Goal: Task Accomplishment & Management: Manage account settings

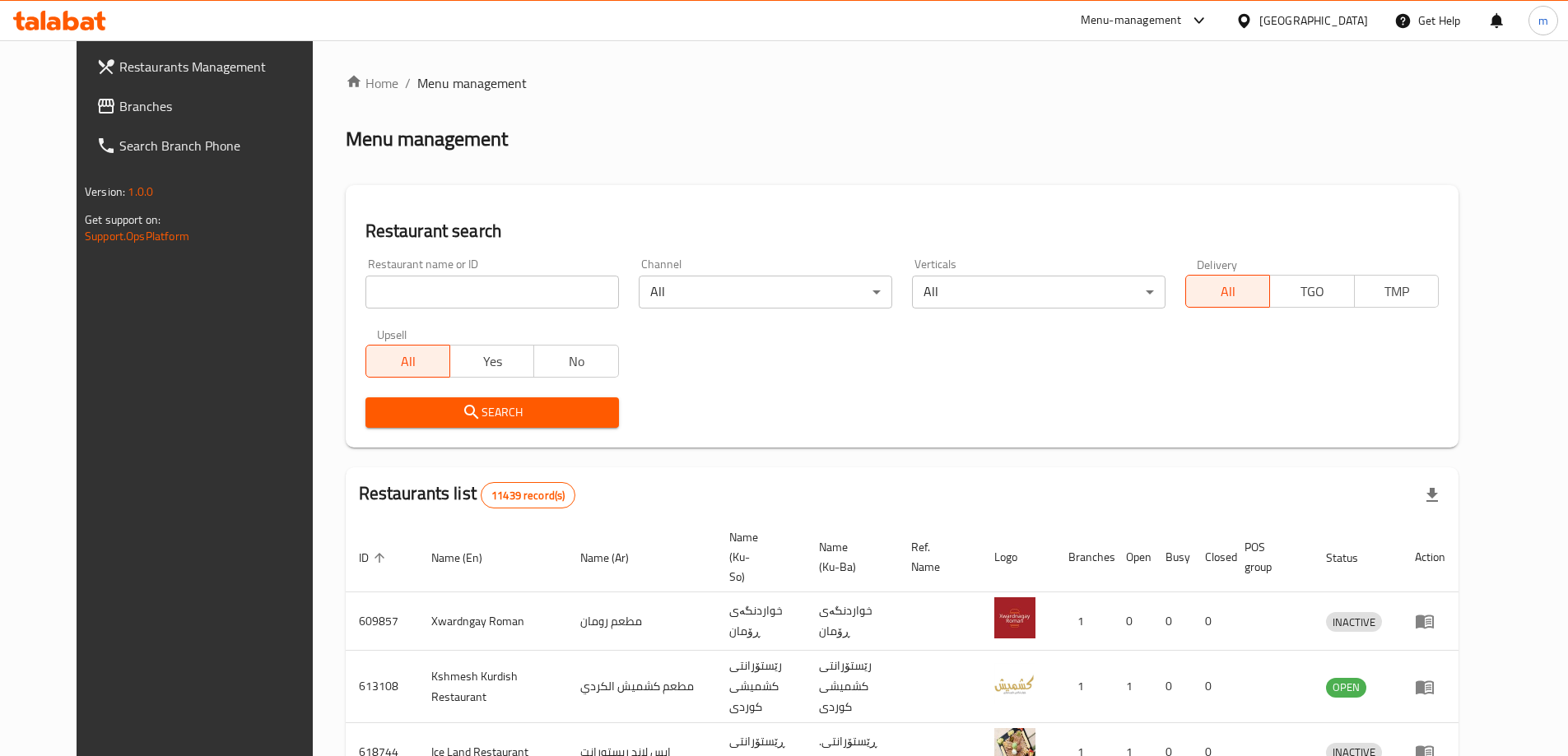
click at [120, 114] on span "Branches" at bounding box center [222, 106] width 205 height 20
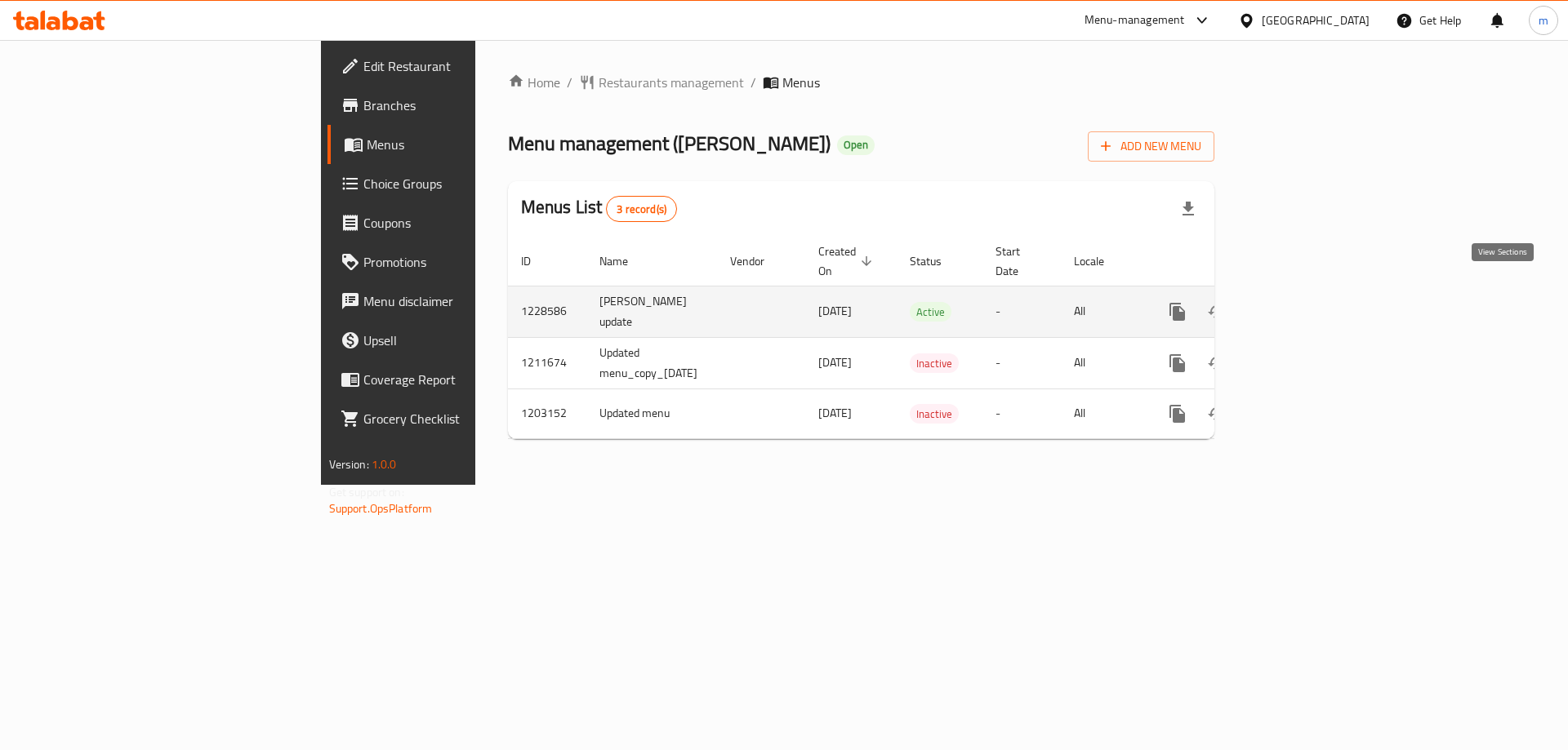
click at [1302, 304] on icon "enhanced table" at bounding box center [1295, 312] width 15 height 14
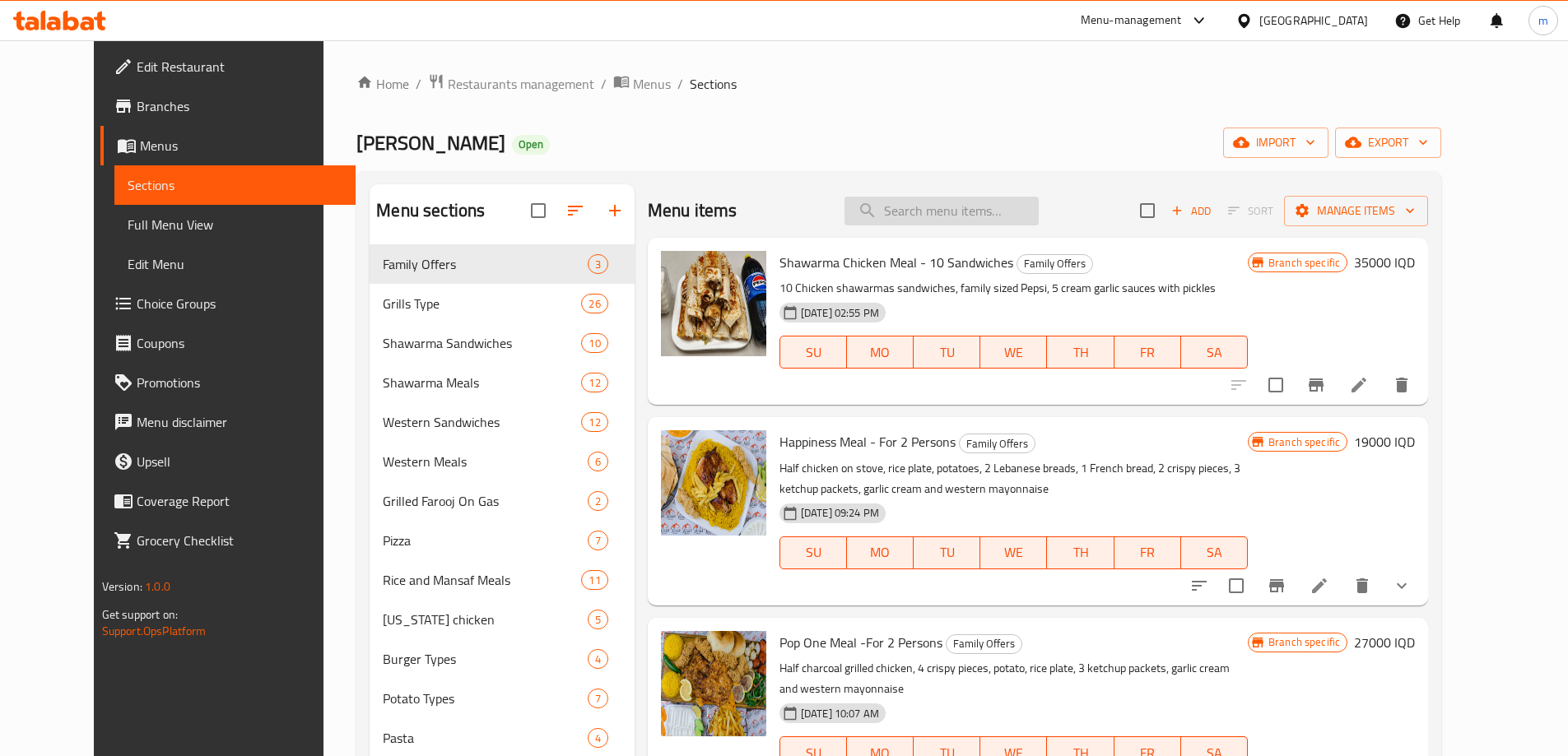
click at [924, 219] on input "search" at bounding box center [942, 211] width 195 height 29
paste input "Family Special Mix Meal"
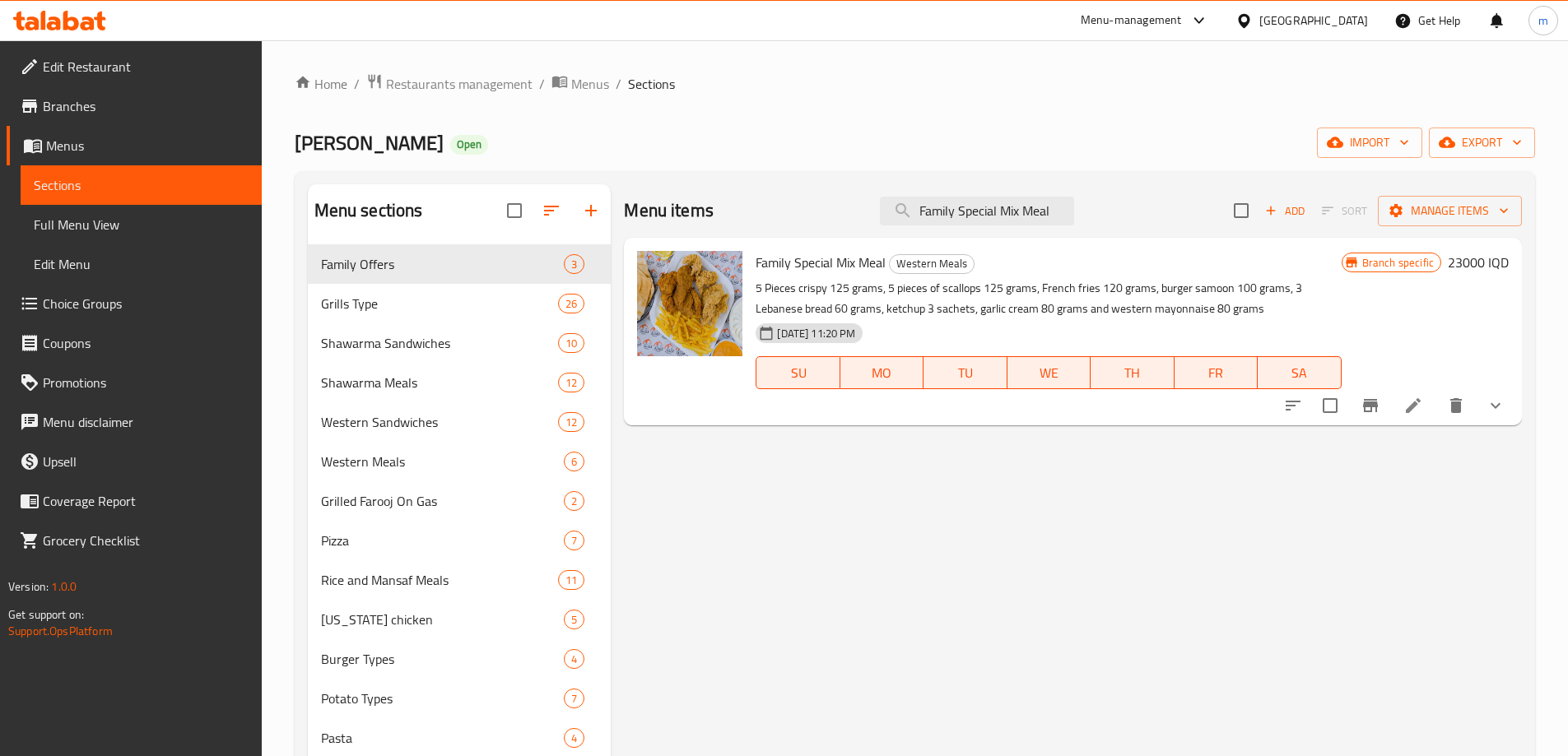
type input "Family Special Mix Meal"
click at [1426, 410] on li at bounding box center [1413, 405] width 46 height 29
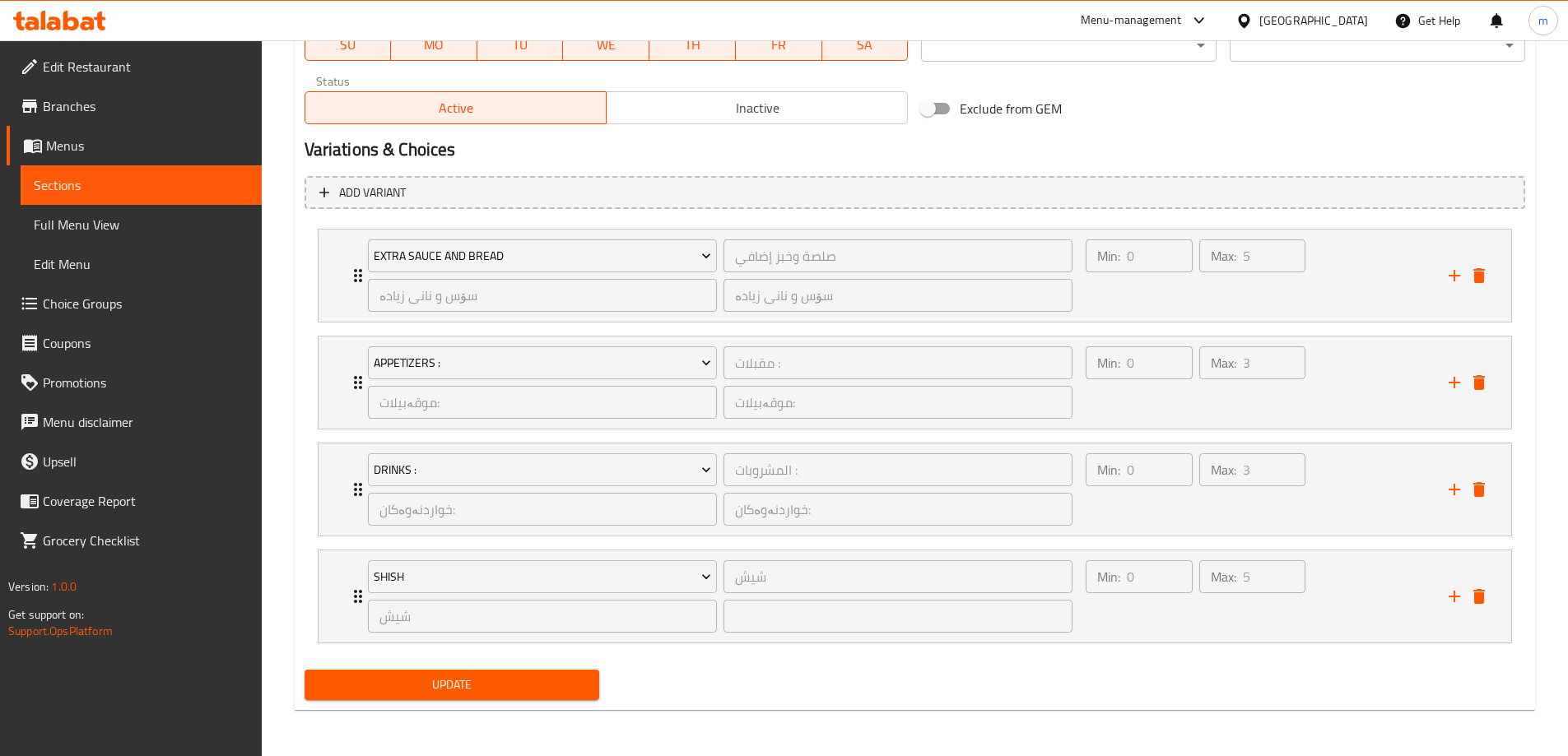
scroll to position [815, 0]
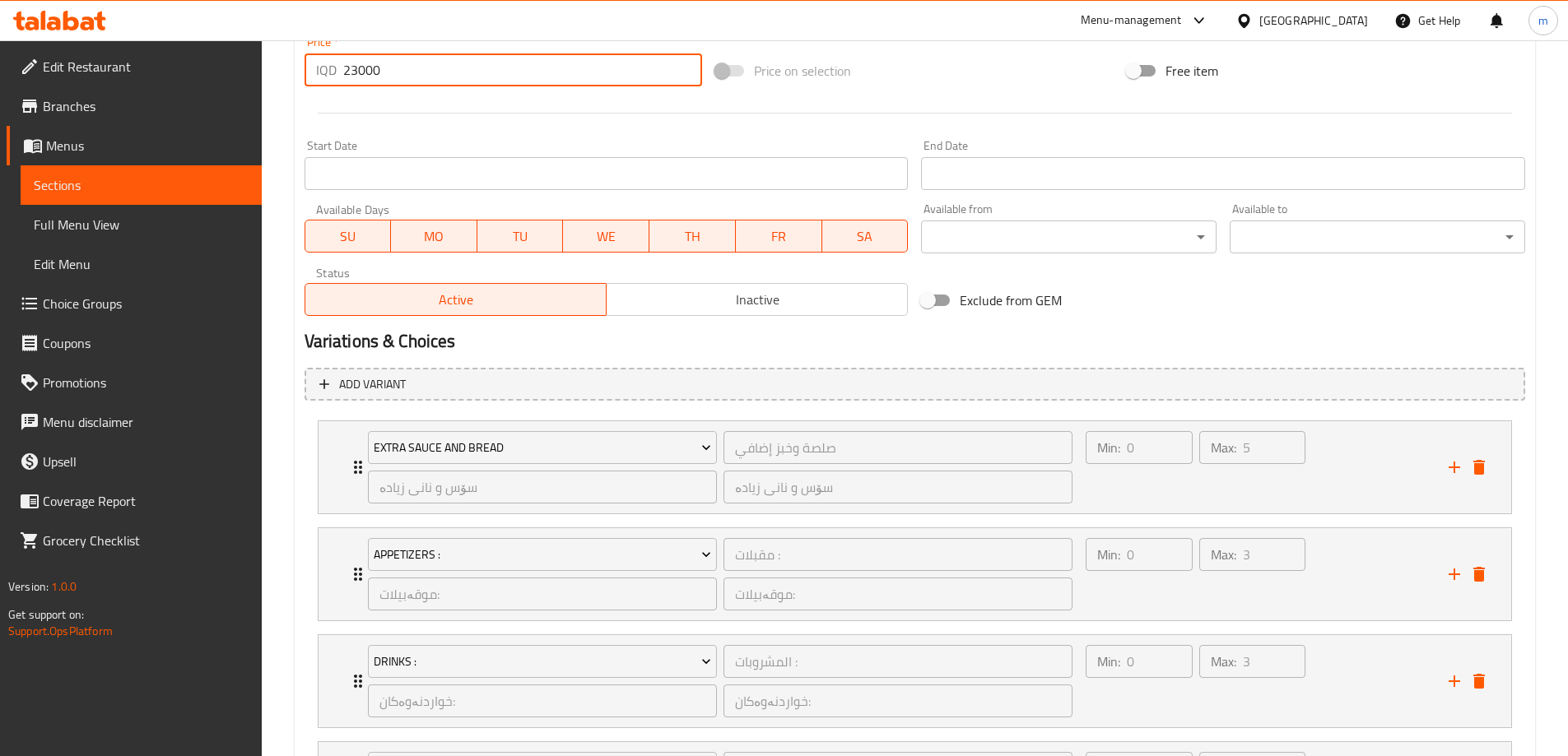
click at [354, 68] on input "23000" at bounding box center [523, 70] width 360 height 33
type input "24000"
click at [357, 129] on div at bounding box center [914, 113] width 1234 height 40
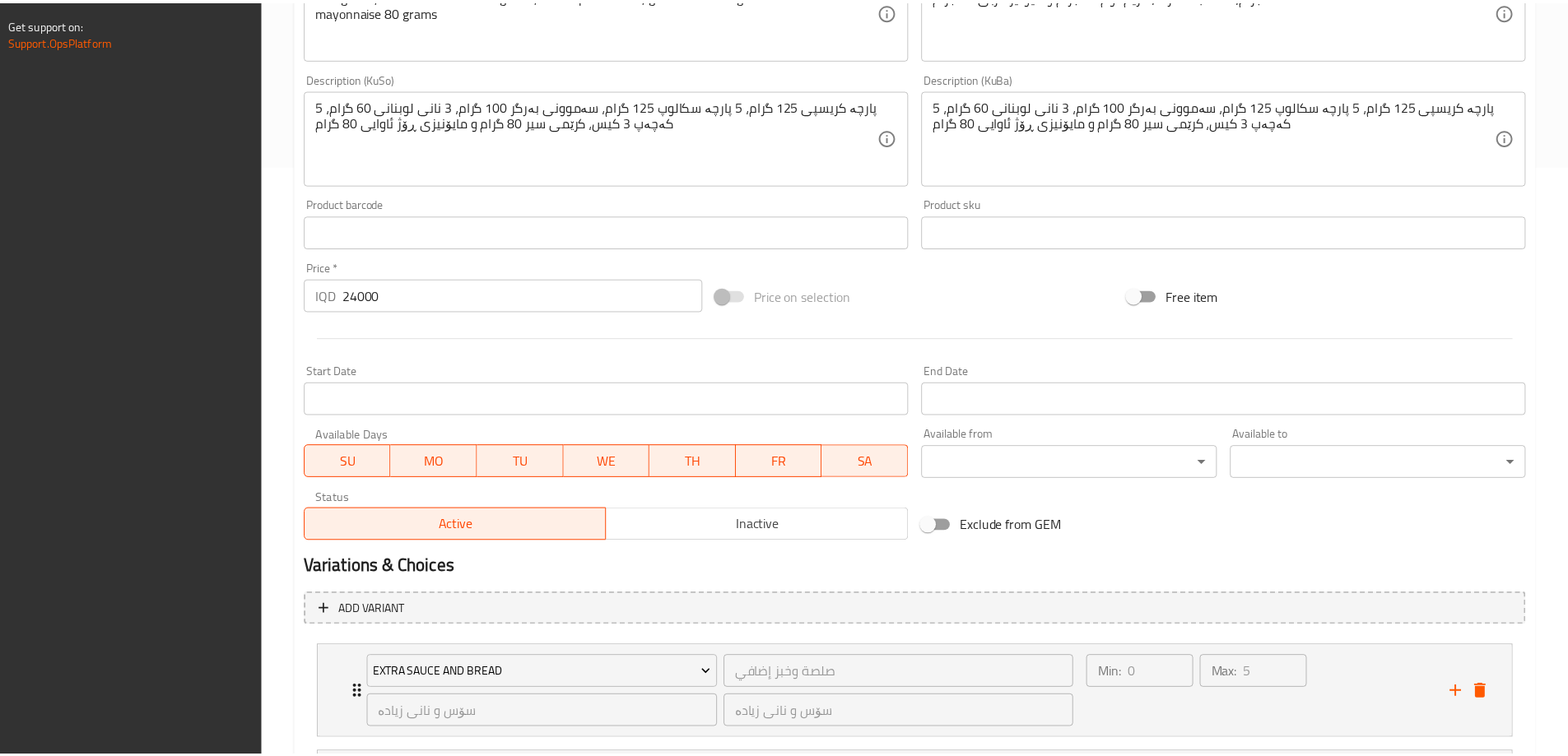
scroll to position [1007, 0]
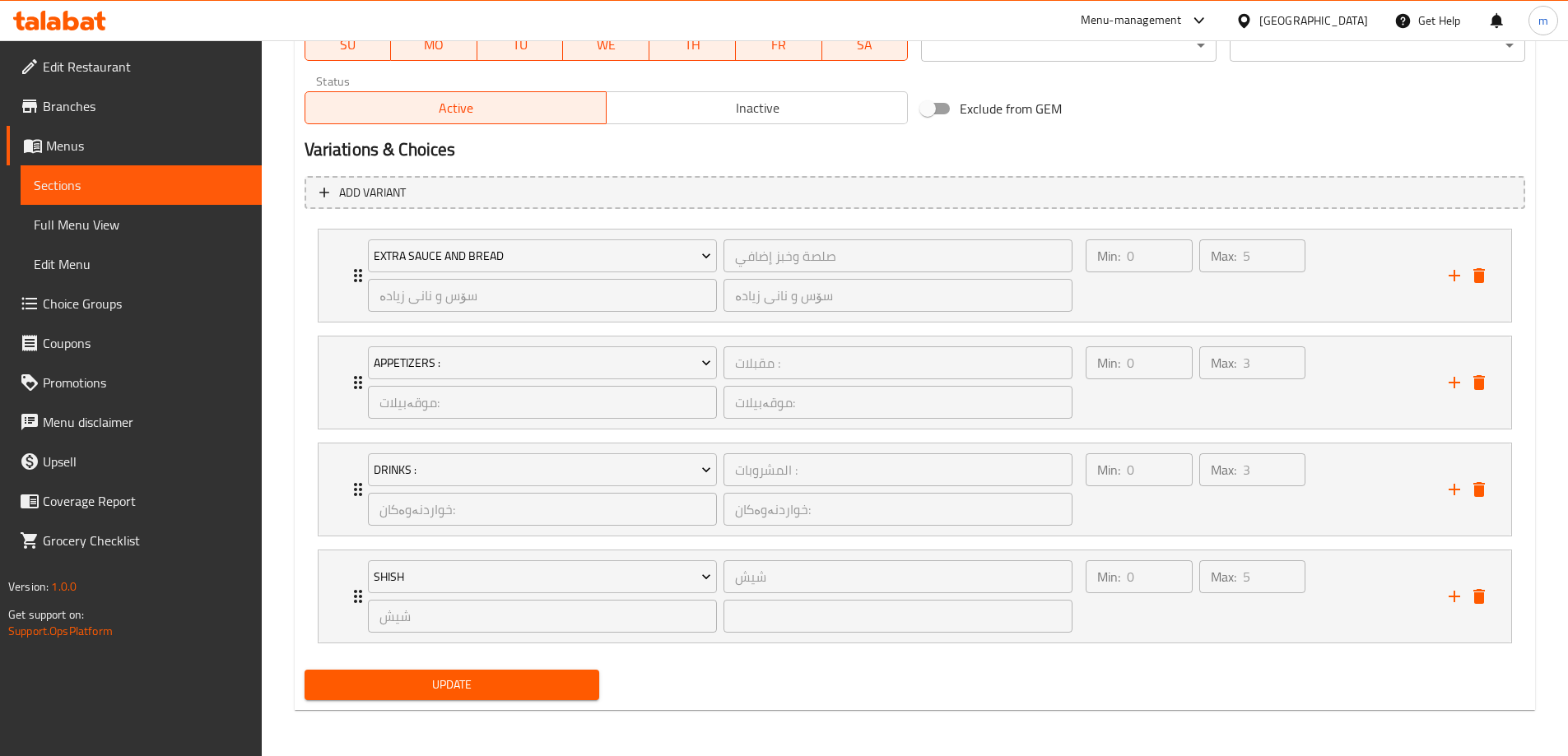
click at [449, 689] on span "Update" at bounding box center [452, 685] width 269 height 21
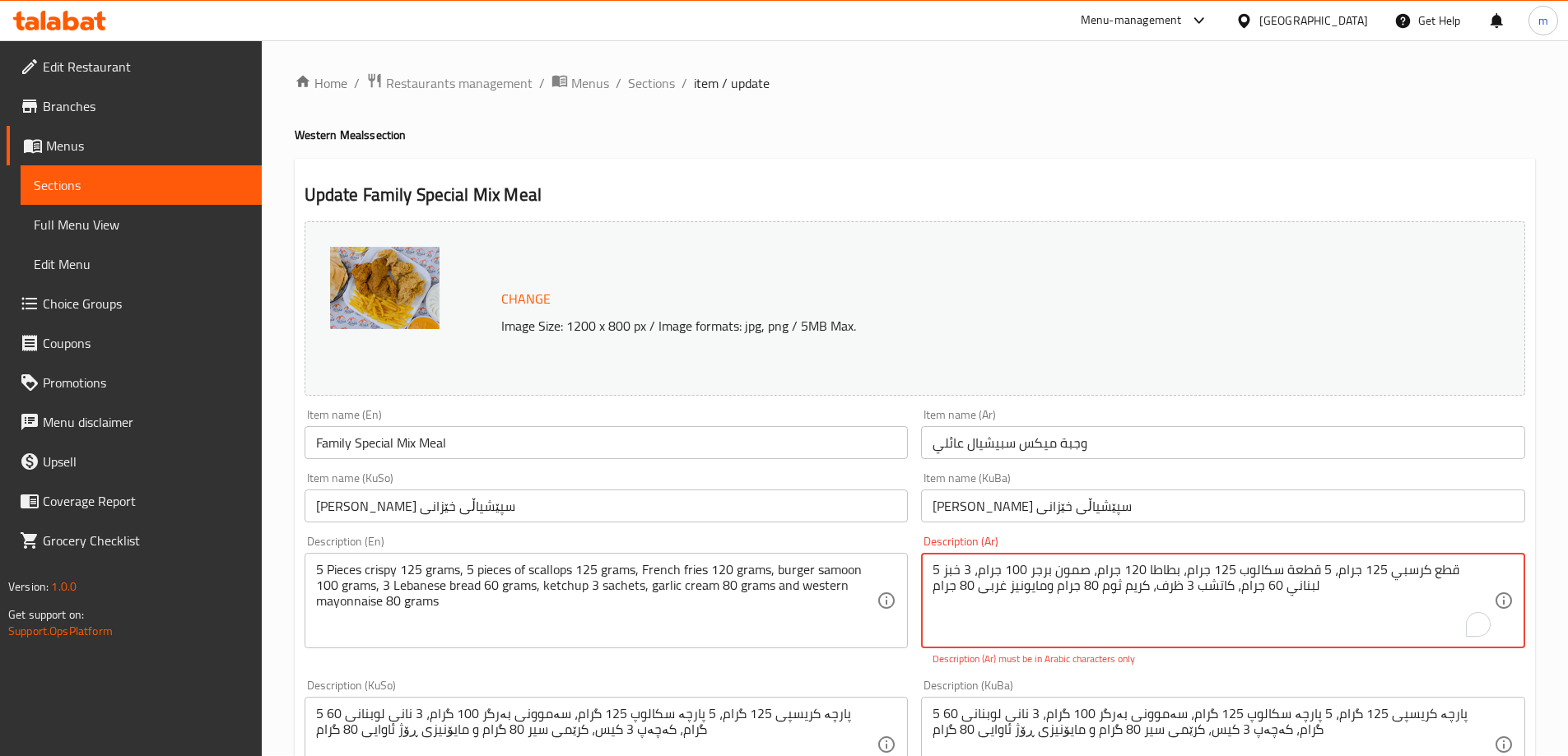
scroll to position [0, 0]
click at [661, 89] on span "Sections" at bounding box center [651, 84] width 47 height 20
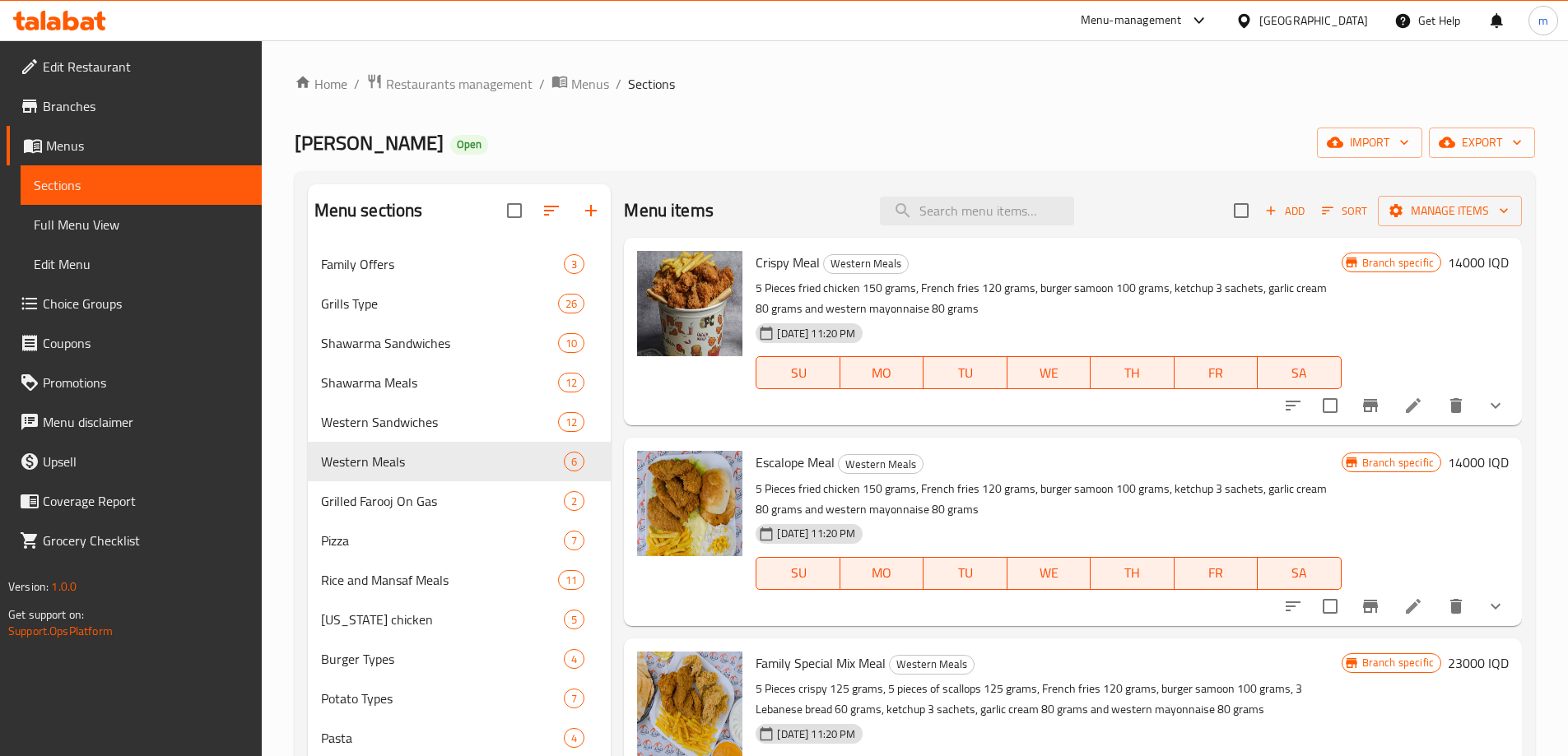
click at [88, 235] on span "Full Menu View" at bounding box center [141, 225] width 215 height 20
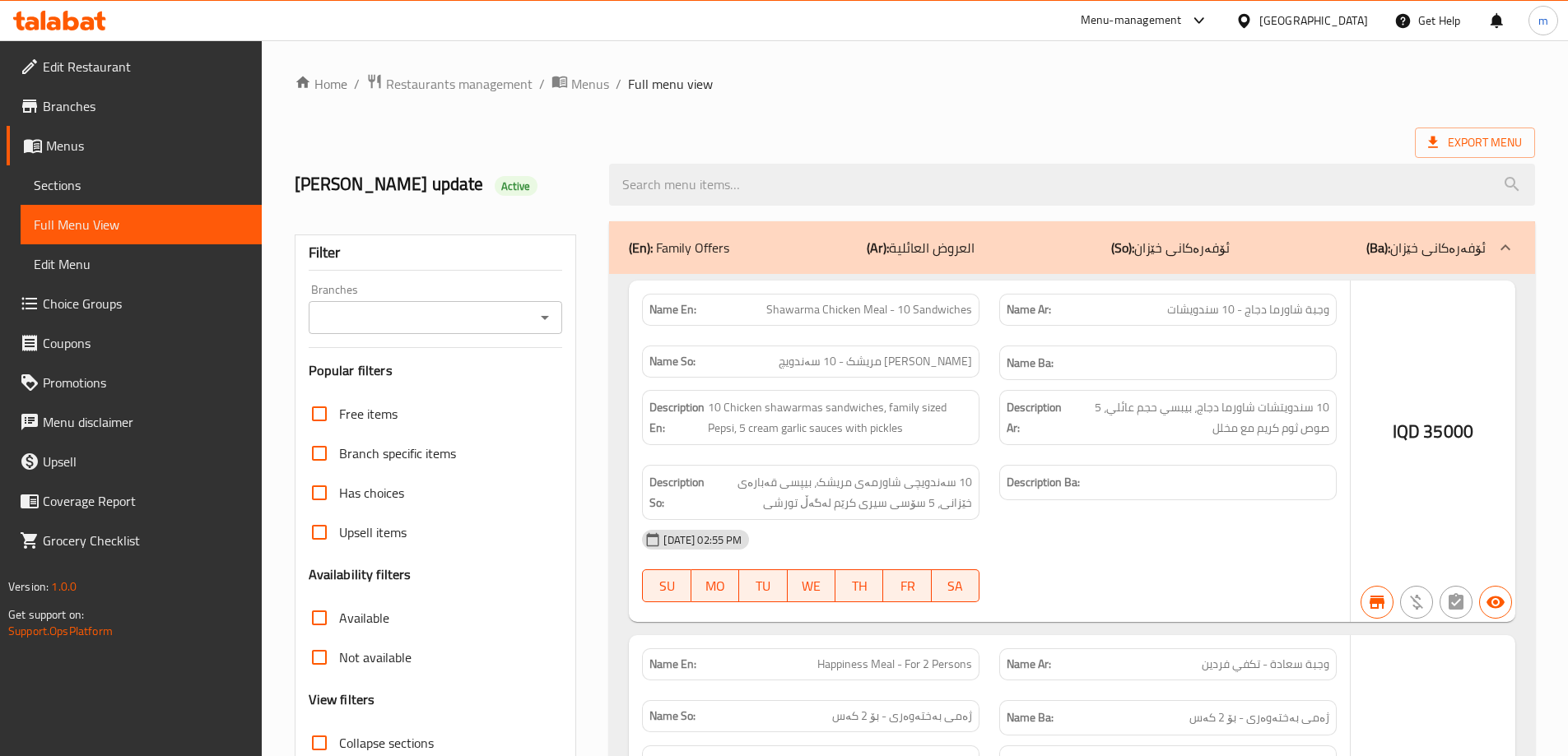
click at [804, 163] on div at bounding box center [1071, 185] width 945 height 62
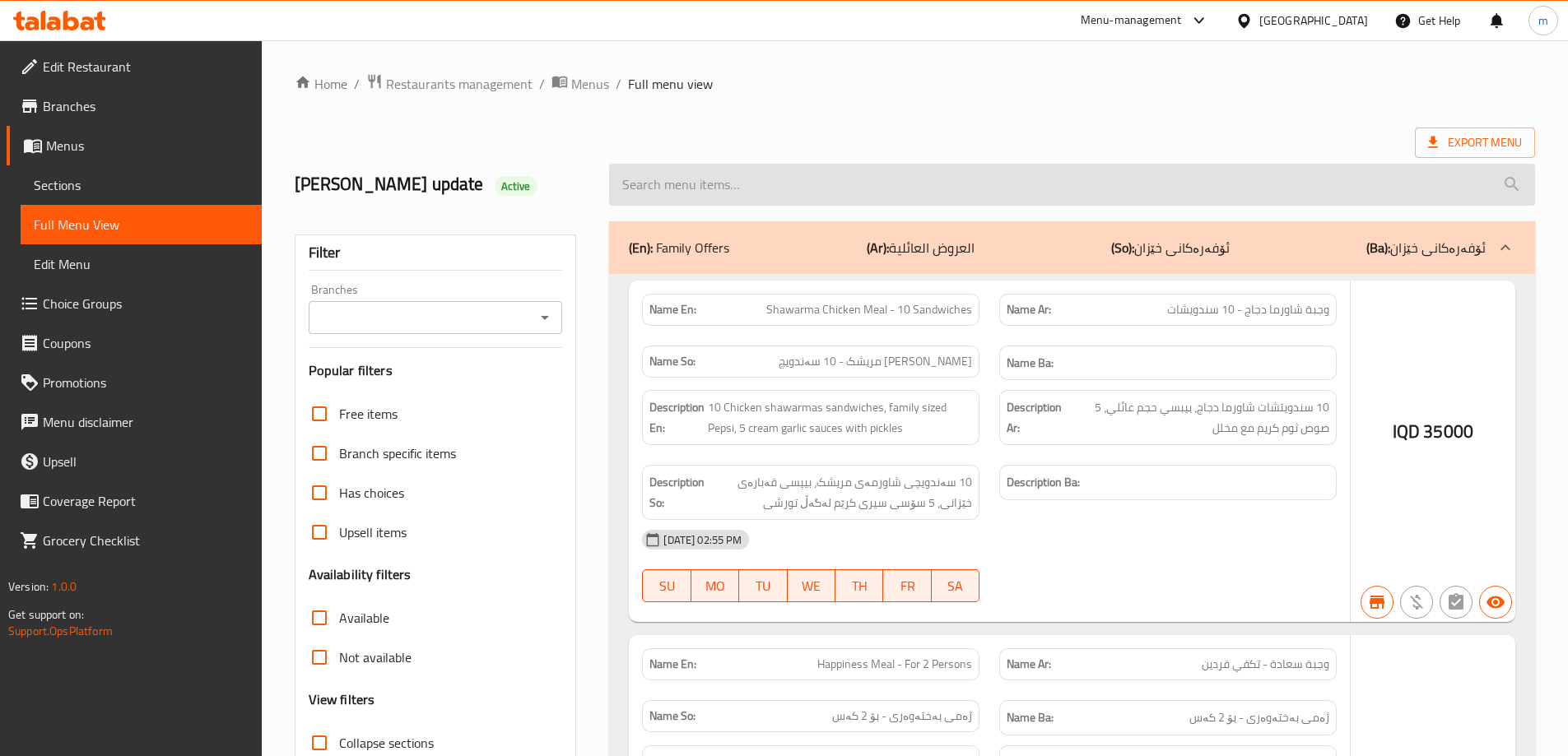
click at [720, 180] on input "search" at bounding box center [1072, 184] width 926 height 42
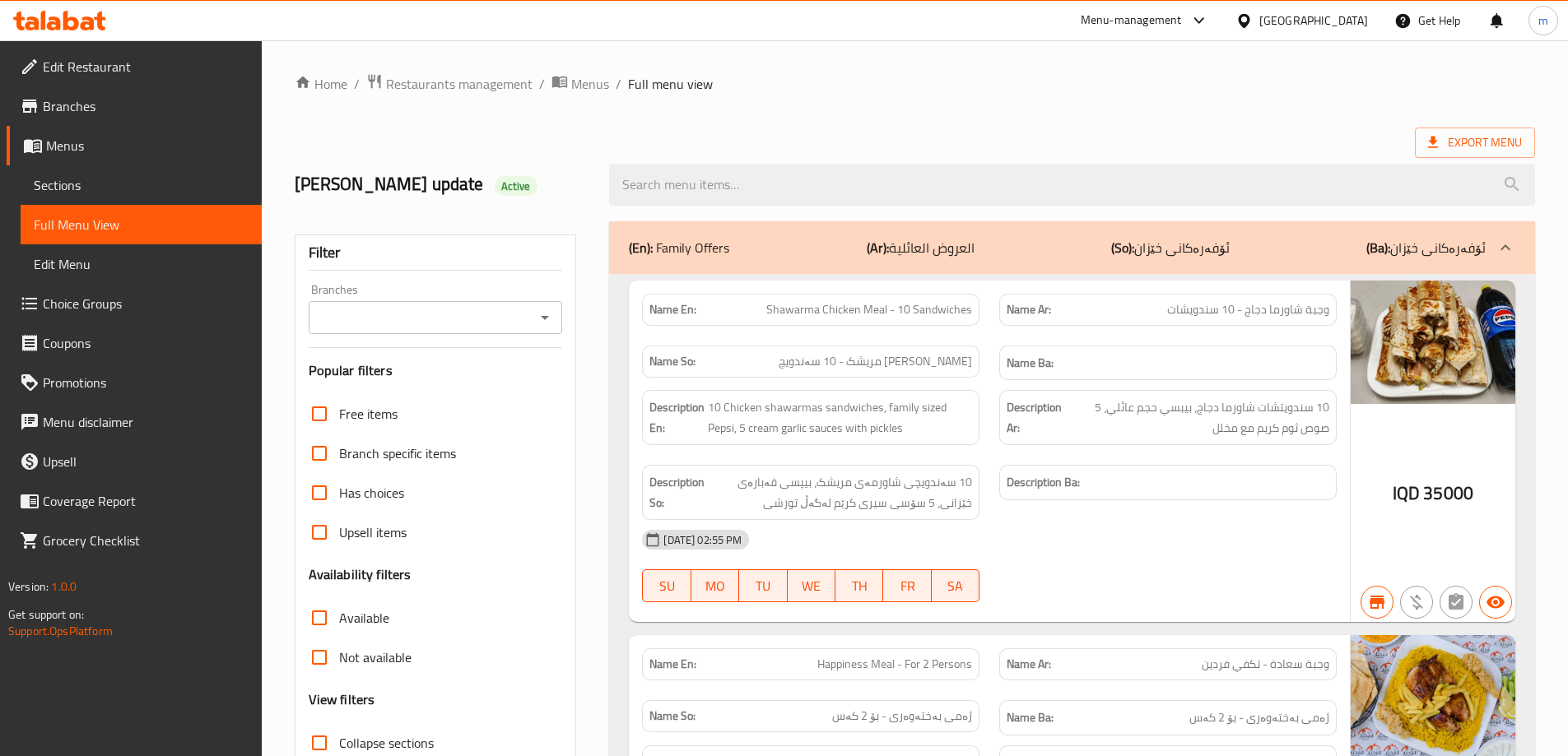
paste input "Family Special Mix Meal"
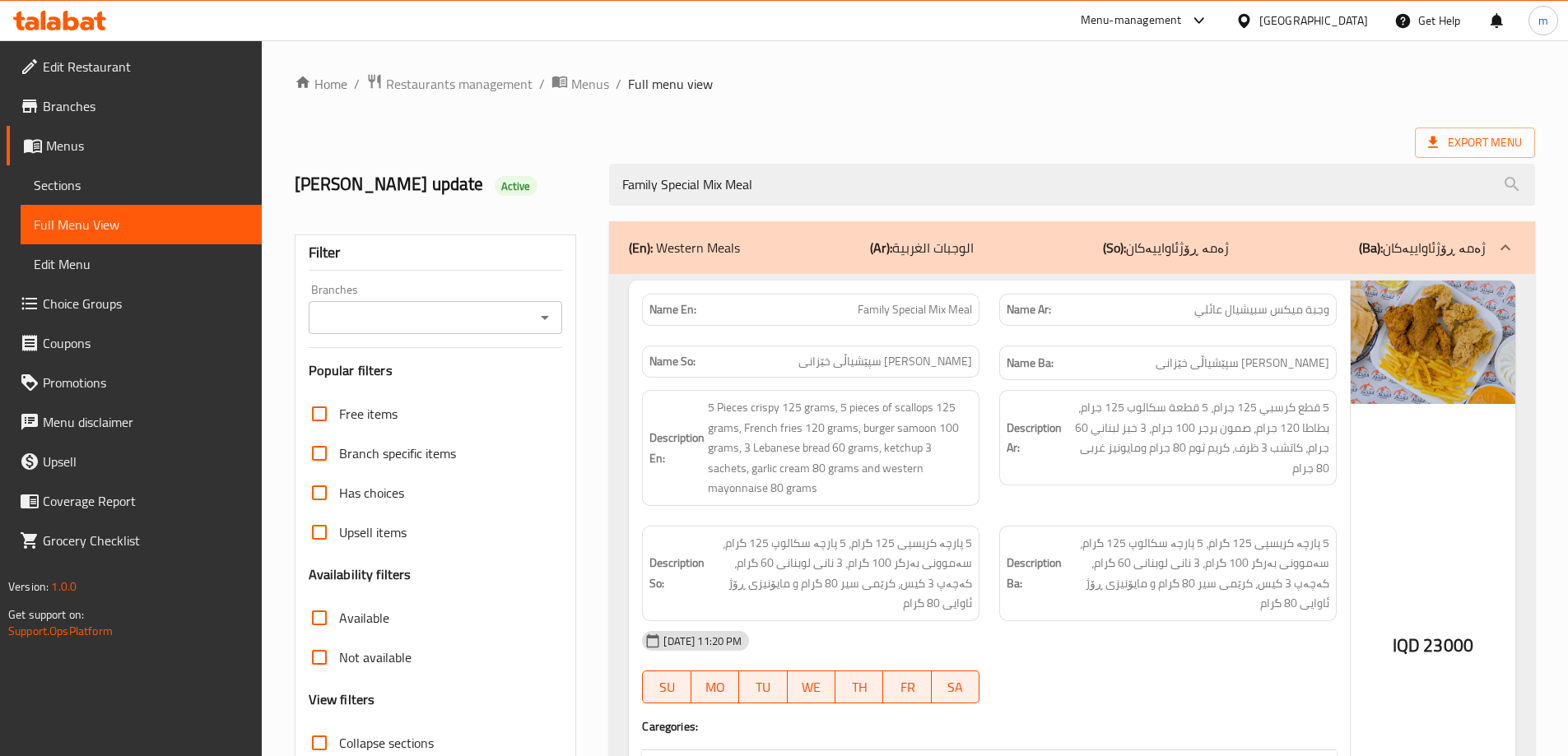
click at [543, 313] on icon "Open" at bounding box center [545, 318] width 20 height 20
type input "Family Special Mix Meal"
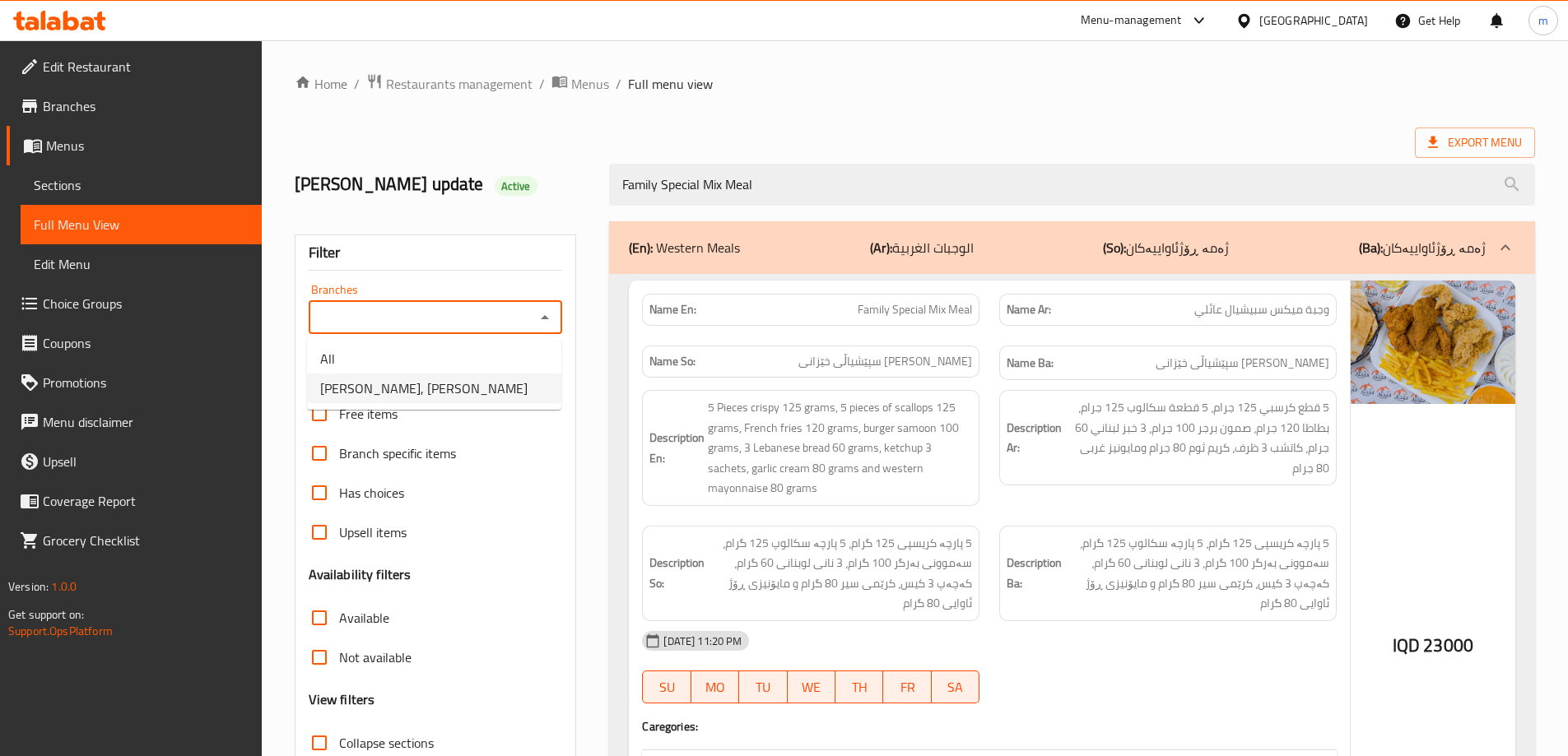
click at [412, 379] on span "Dhaif Almukhtar, Bakhtiary" at bounding box center [424, 389] width 207 height 20
type input "Dhaif Almukhtar, Bakhtiary"
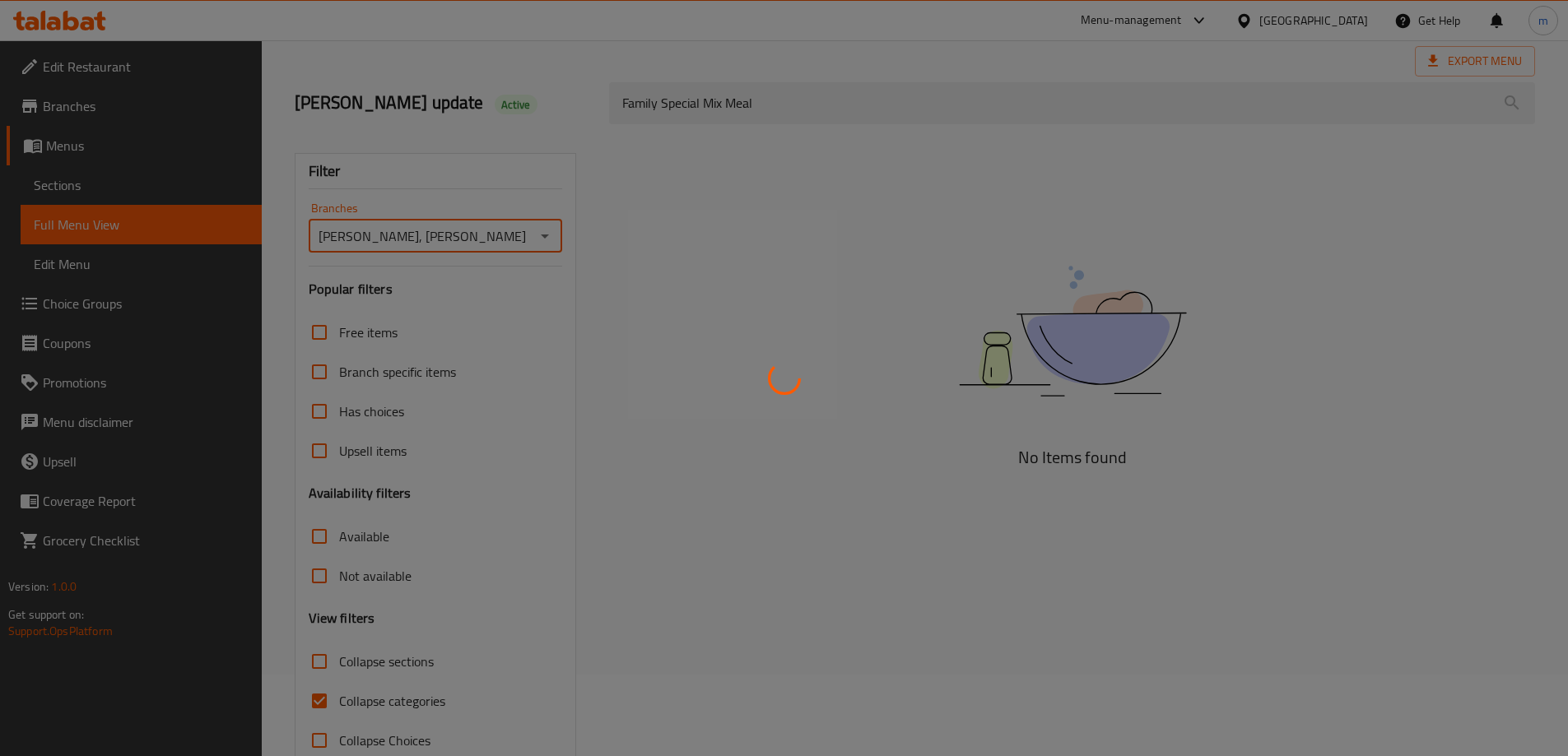
scroll to position [120, 0]
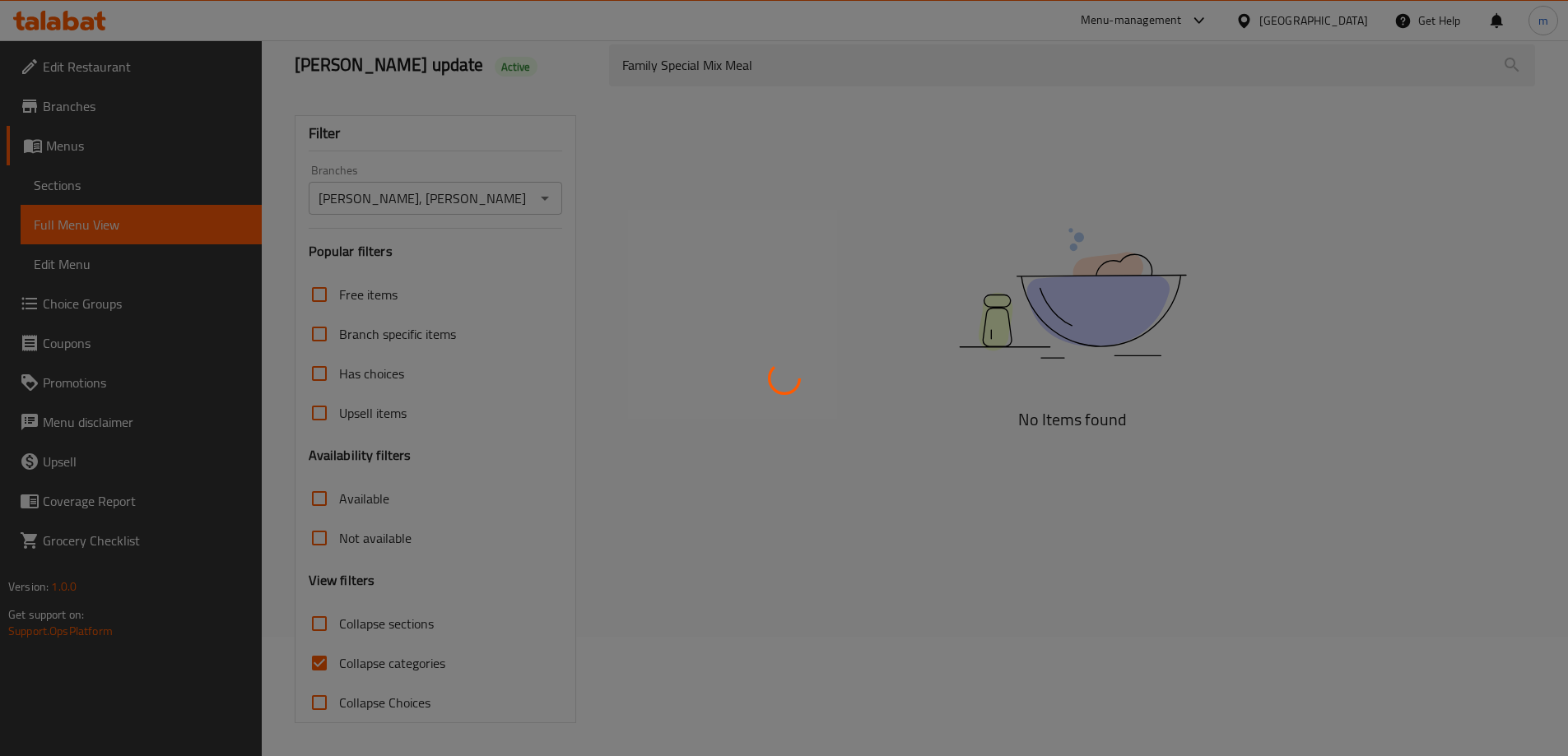
click at [327, 671] on div at bounding box center [784, 378] width 1568 height 756
click at [316, 667] on div at bounding box center [784, 378] width 1568 height 756
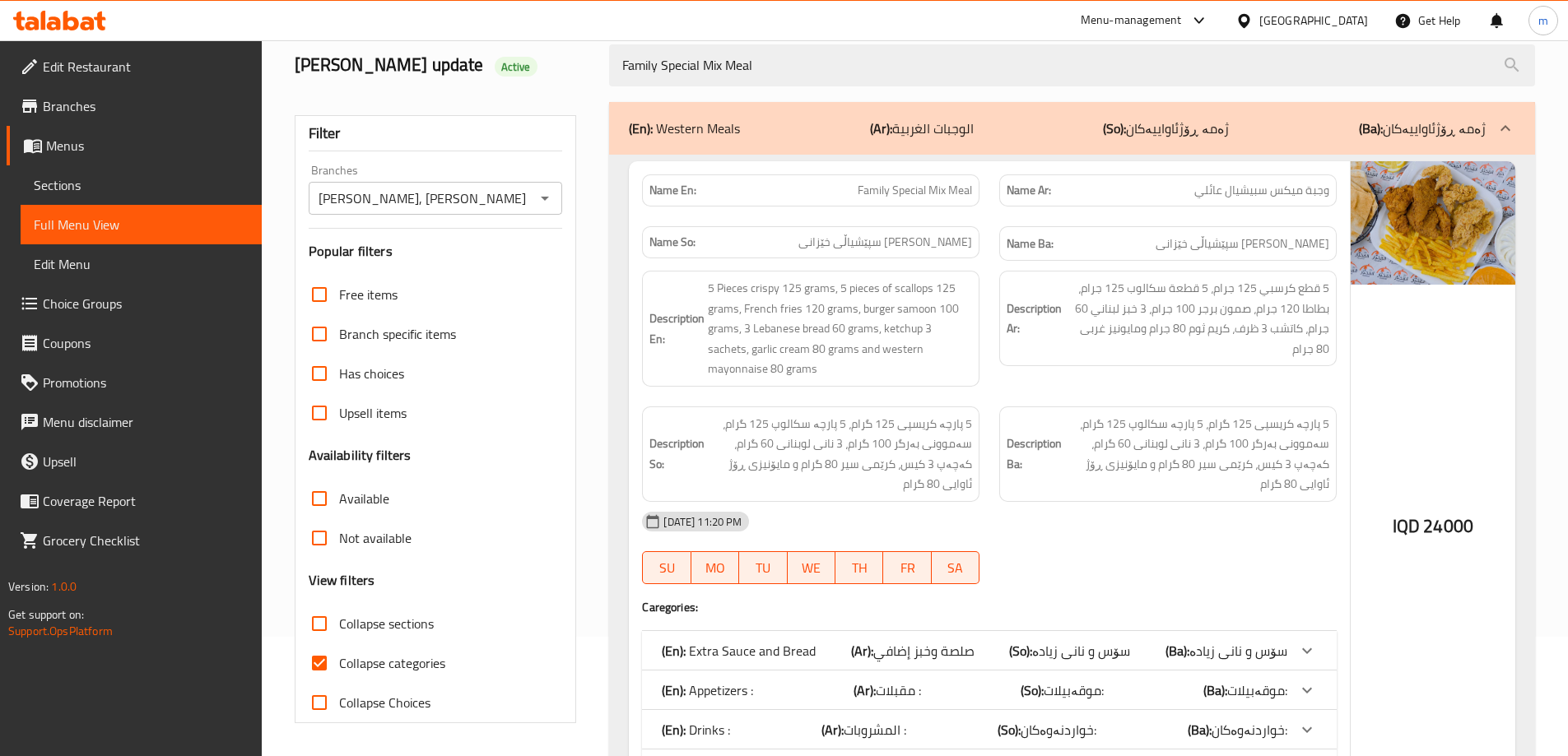
click at [321, 663] on input "Collapse categories" at bounding box center [319, 663] width 39 height 39
checkbox input "false"
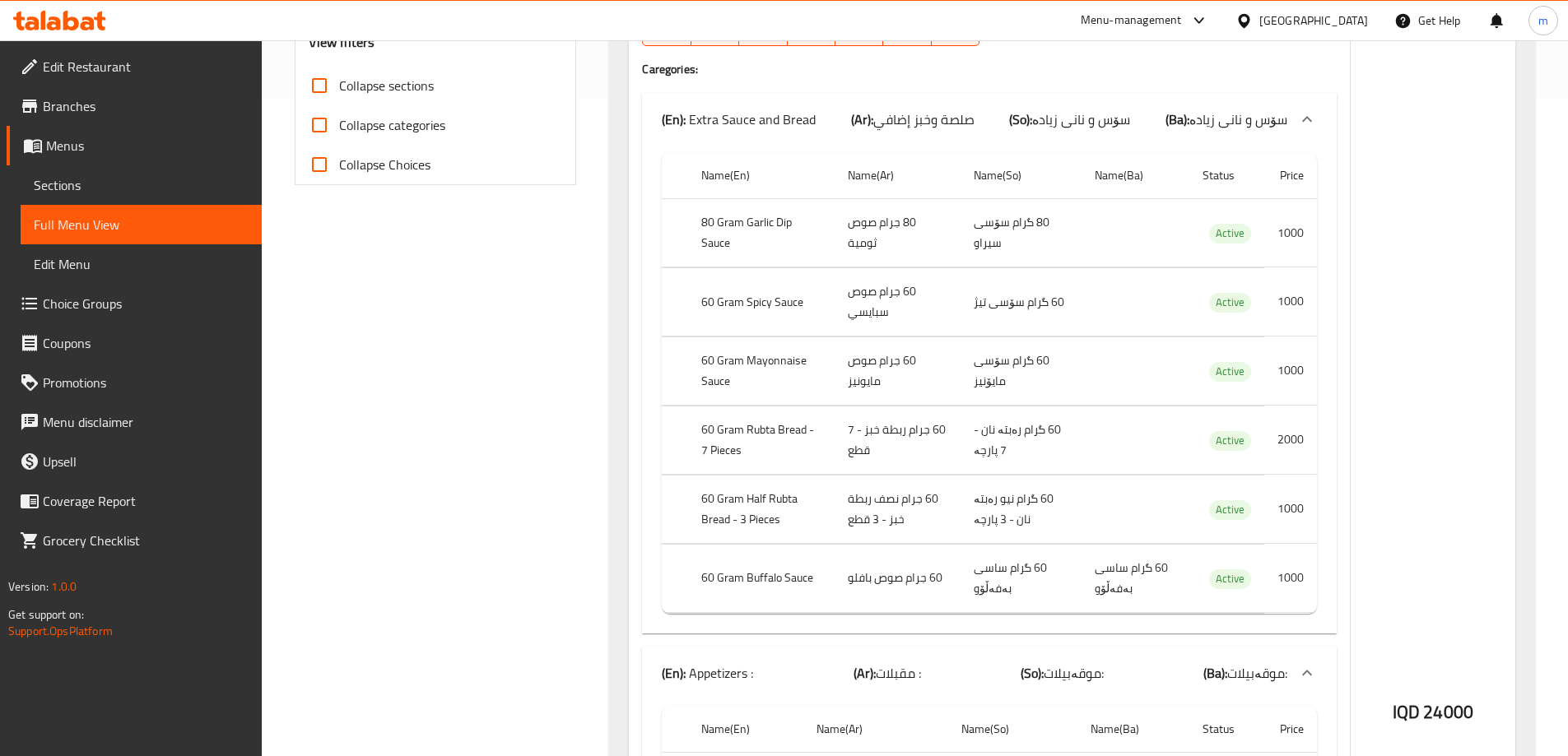
scroll to position [428, 0]
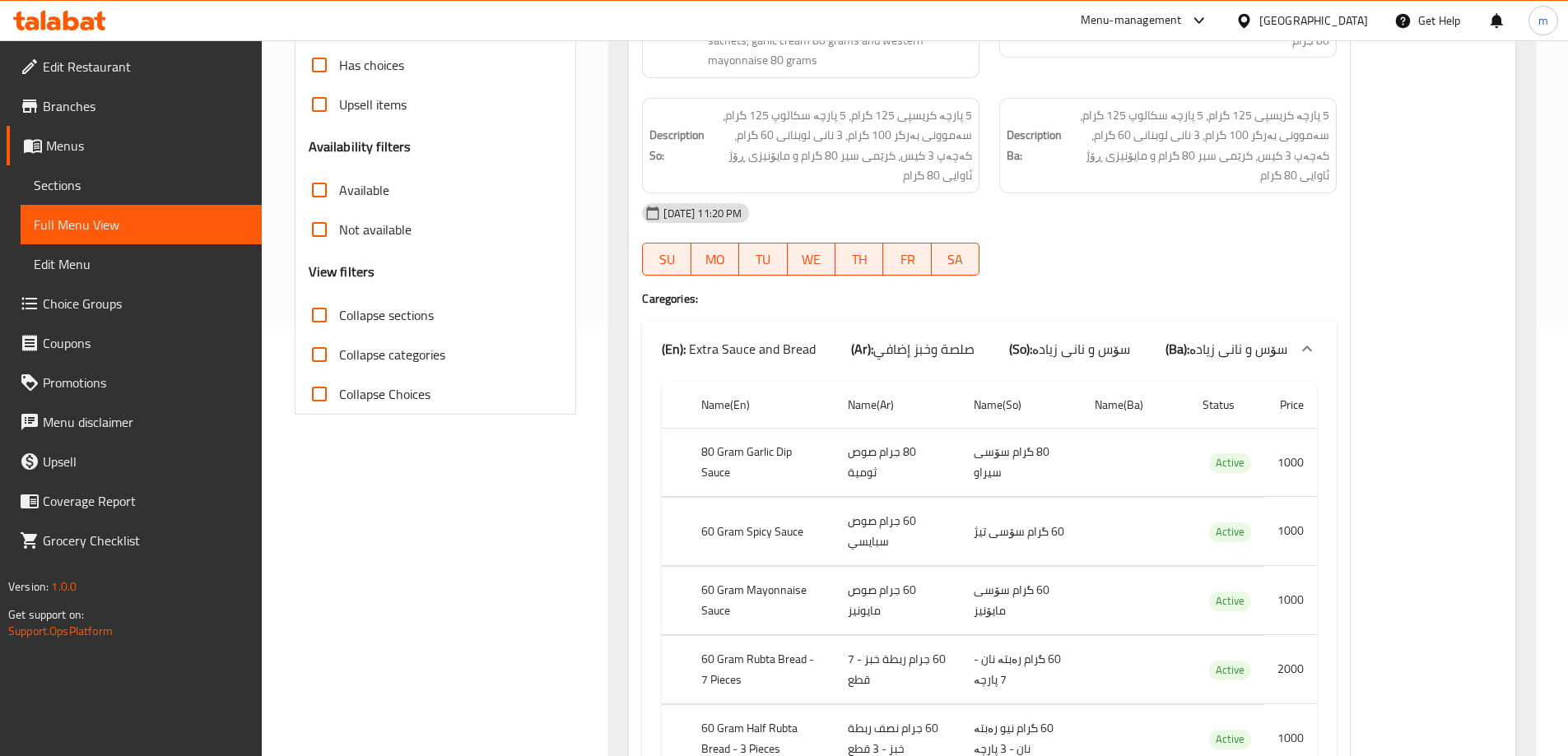
click at [87, 199] on link "Sections" at bounding box center [142, 184] width 241 height 39
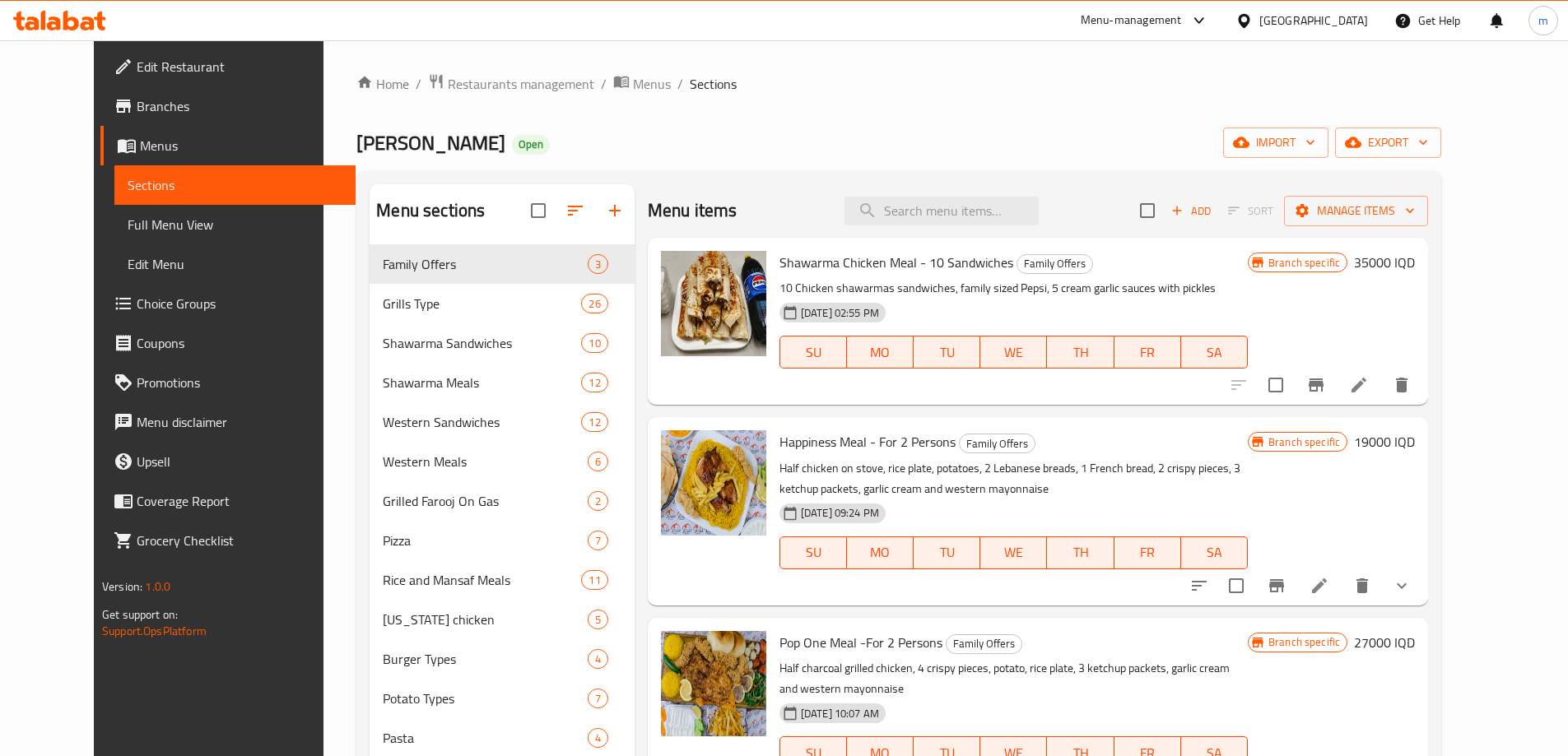
drag, startPoint x: 983, startPoint y: 198, endPoint x: 979, endPoint y: 187, distance: 11.7
click at [979, 188] on div "Menu items Add Sort Manage items" at bounding box center [1037, 211] width 780 height 54
paste input "Chicken Tikka - Kilo"
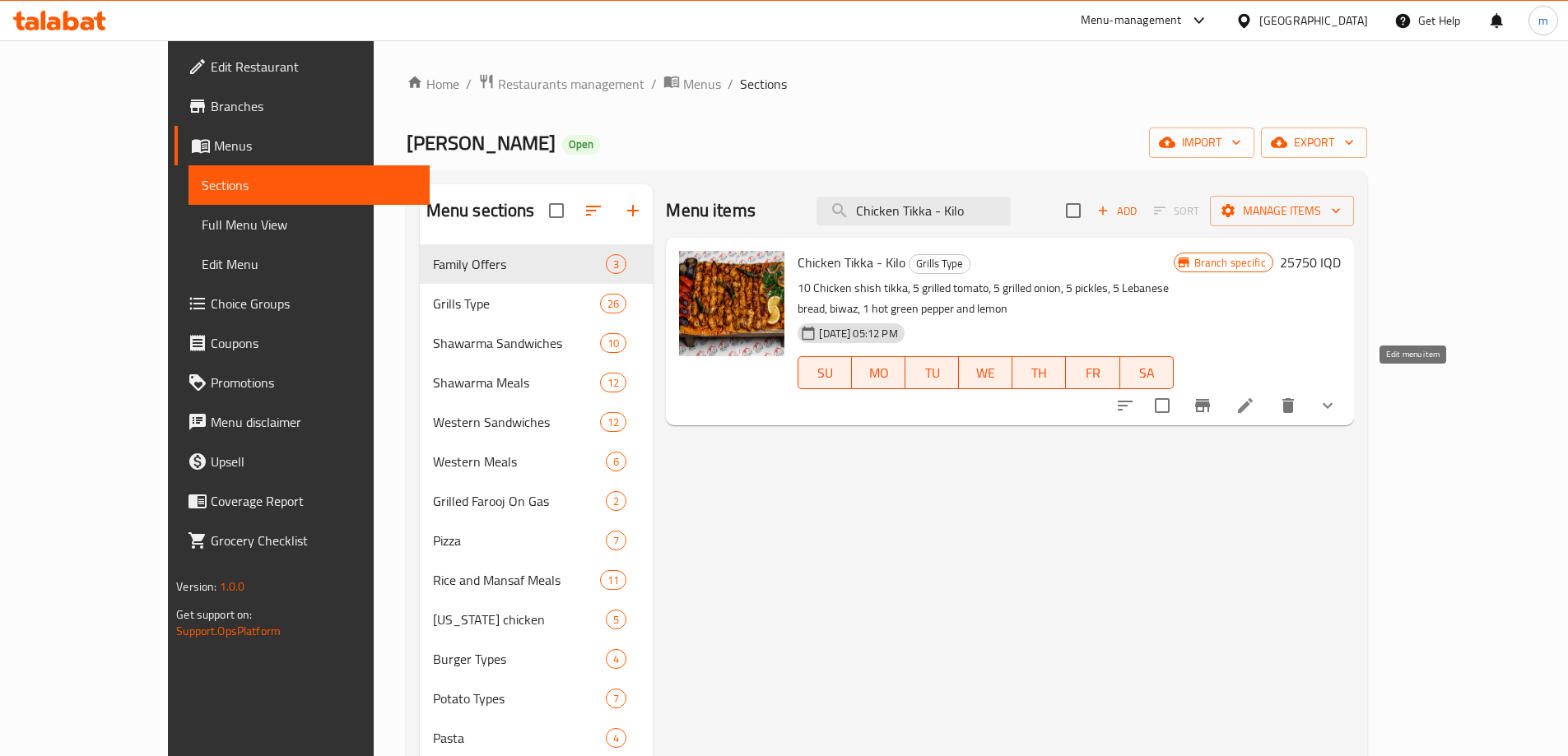
type input "Chicken Tikka - Kilo"
click at [1253, 398] on icon at bounding box center [1245, 405] width 15 height 15
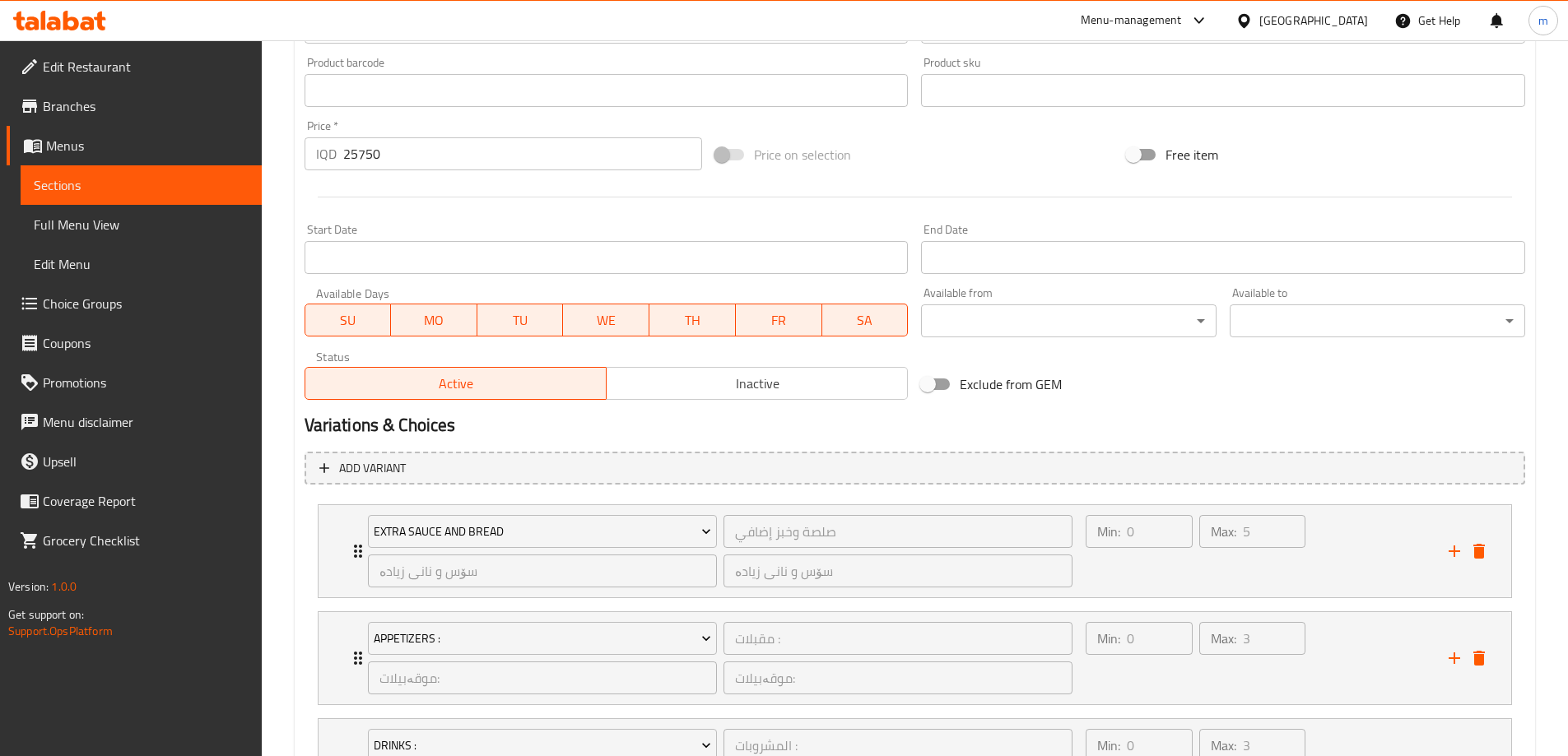
scroll to position [768, 0]
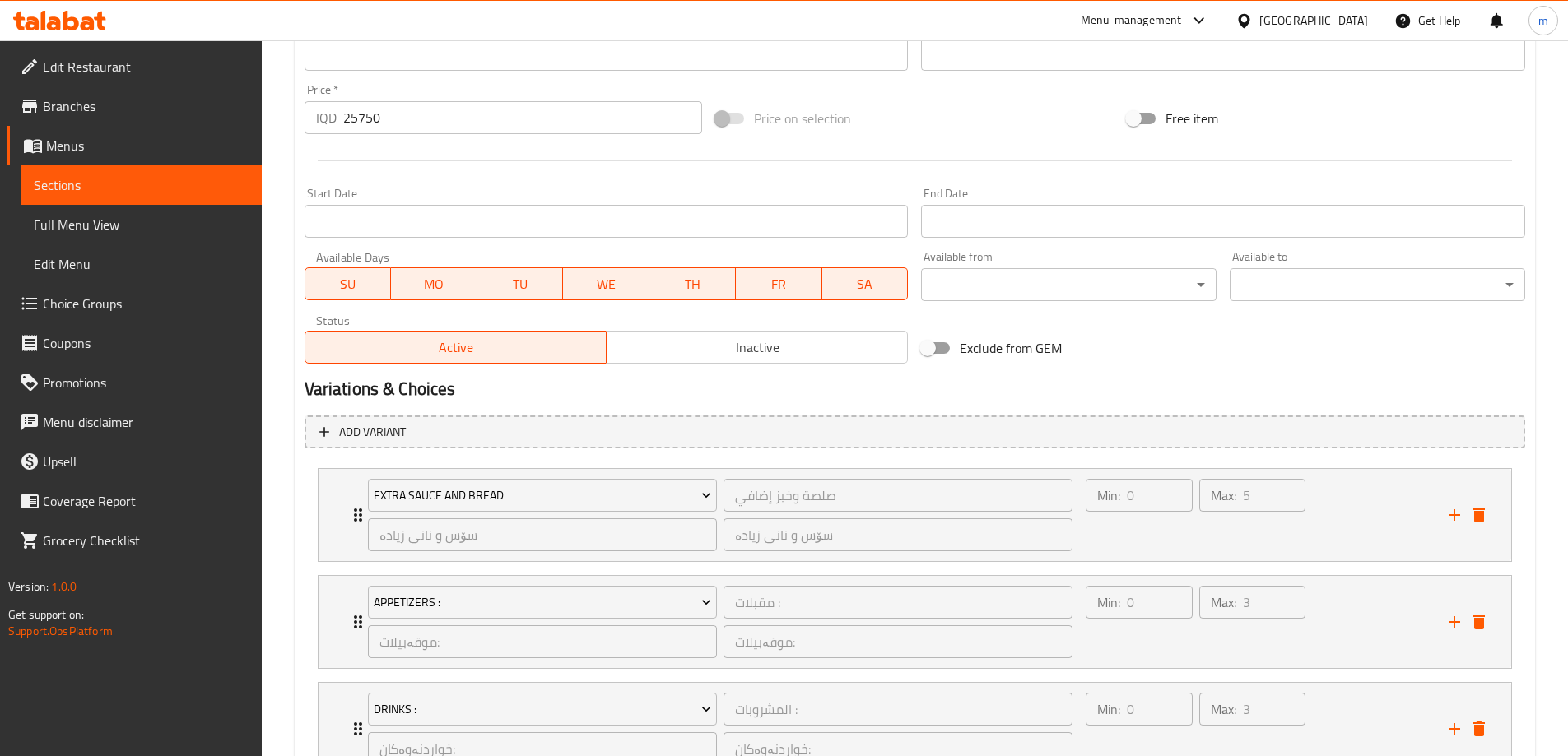
click at [352, 112] on input "25750" at bounding box center [523, 118] width 360 height 33
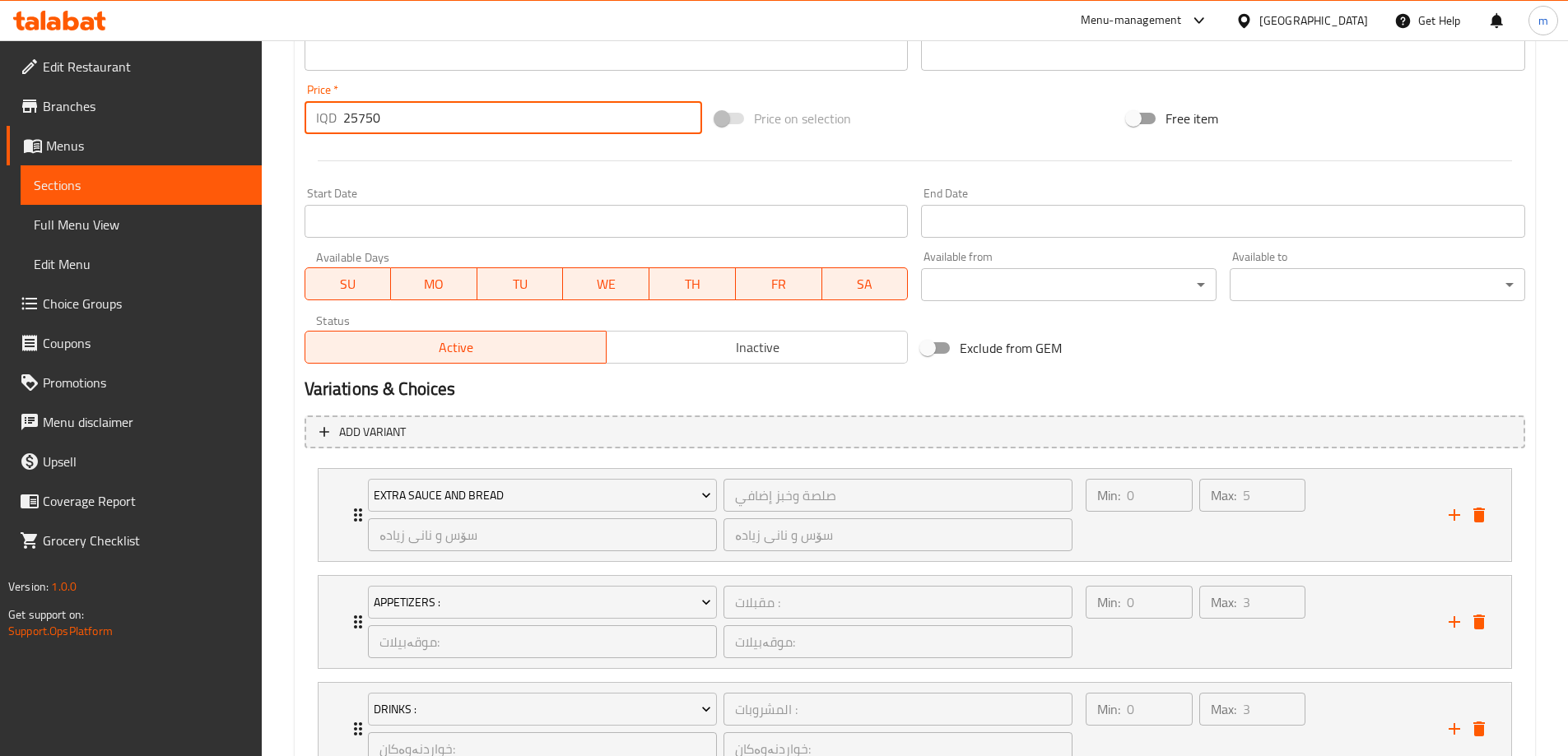
click at [352, 112] on input "25750" at bounding box center [523, 118] width 360 height 33
type input "36000"
drag, startPoint x: 379, startPoint y: 161, endPoint x: 398, endPoint y: 202, distance: 45.2
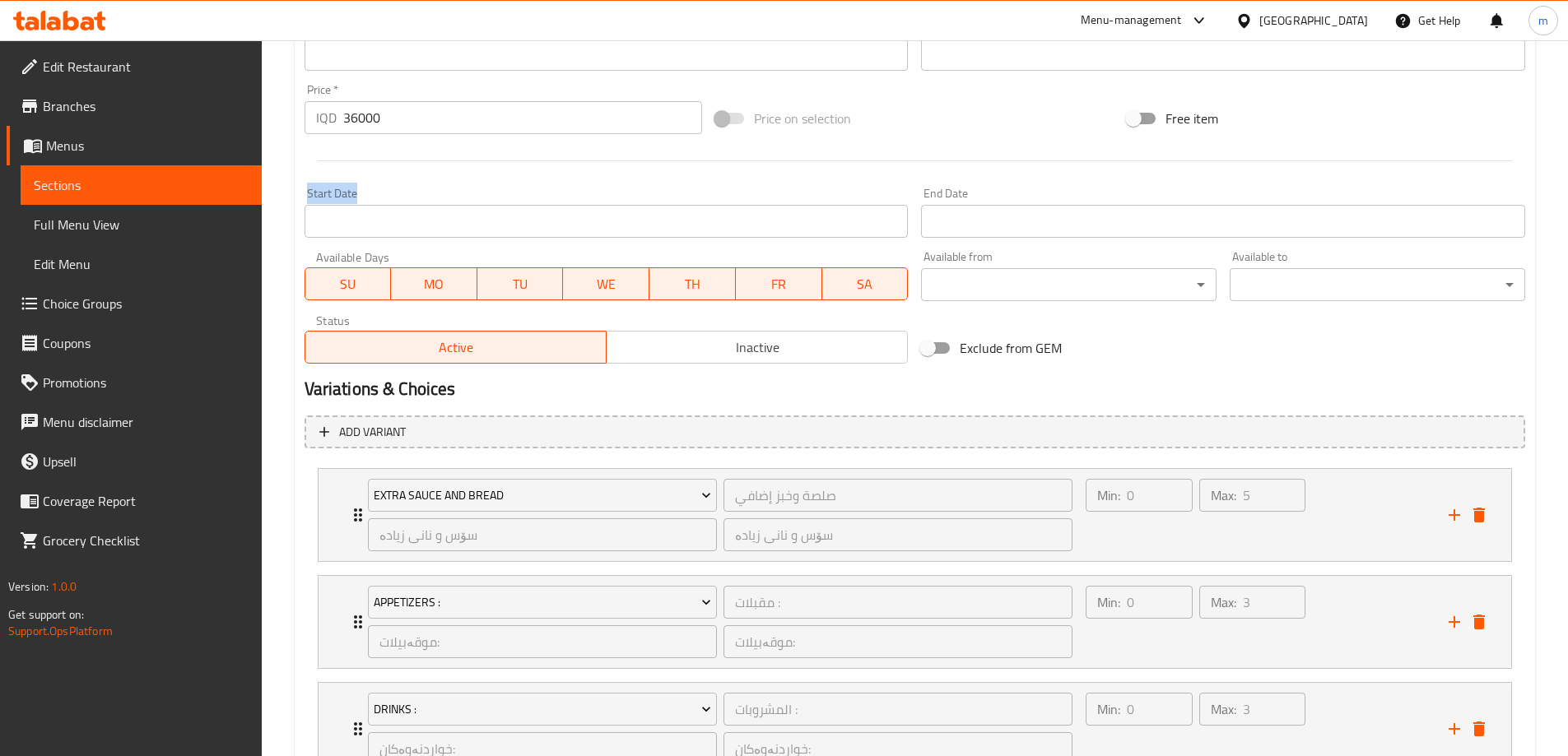
click at [385, 173] on div at bounding box center [914, 161] width 1234 height 40
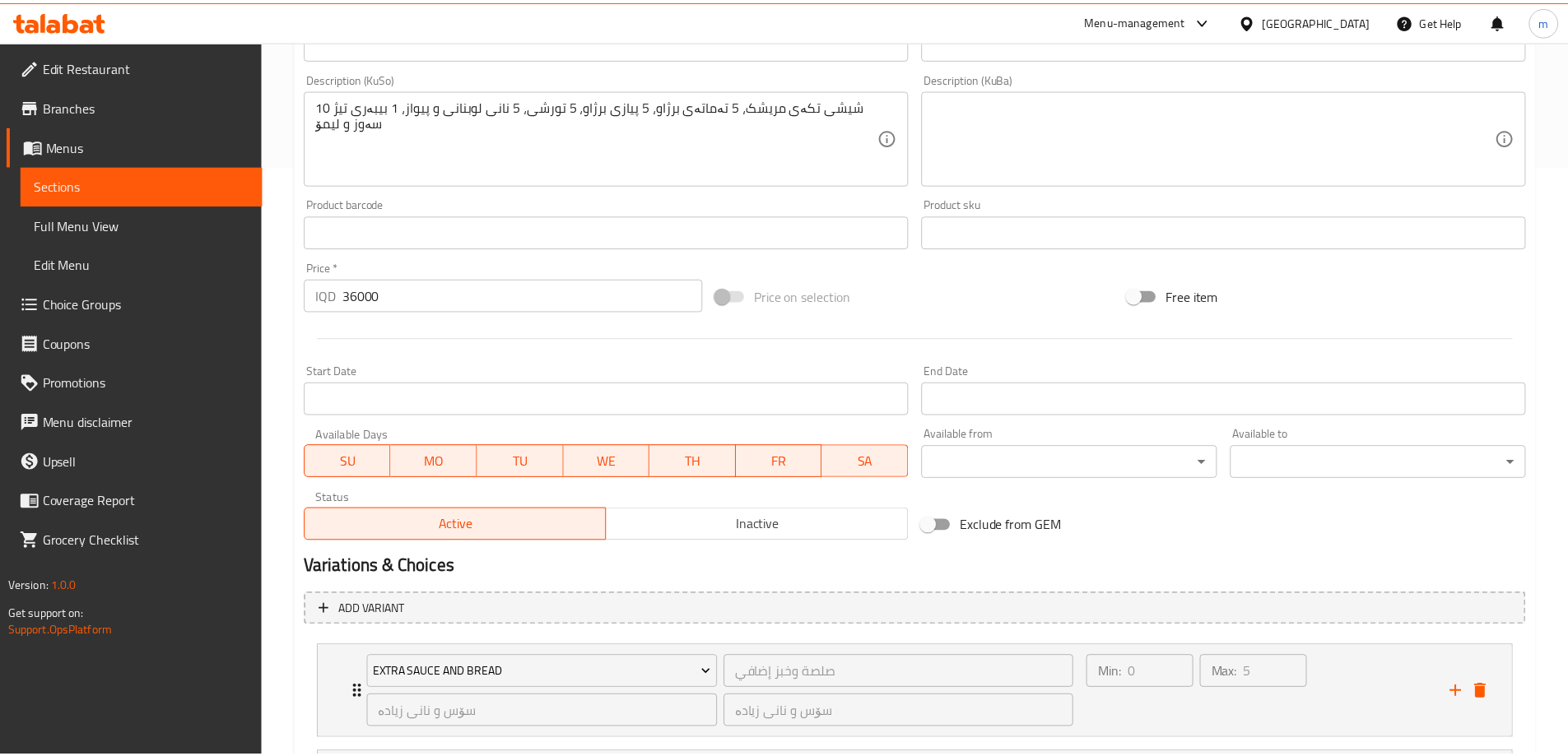
scroll to position [1114, 0]
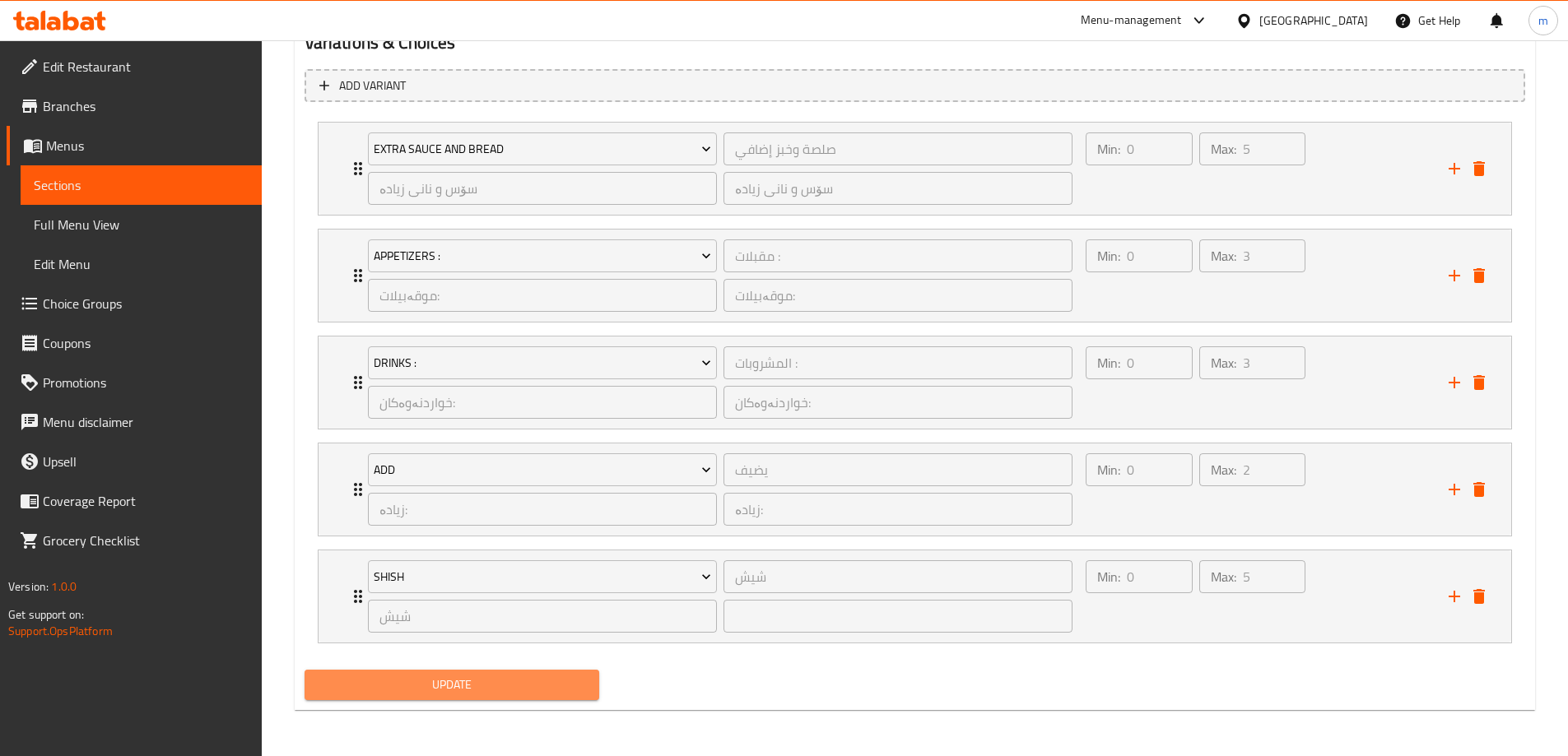
click at [561, 680] on span "Update" at bounding box center [452, 685] width 269 height 21
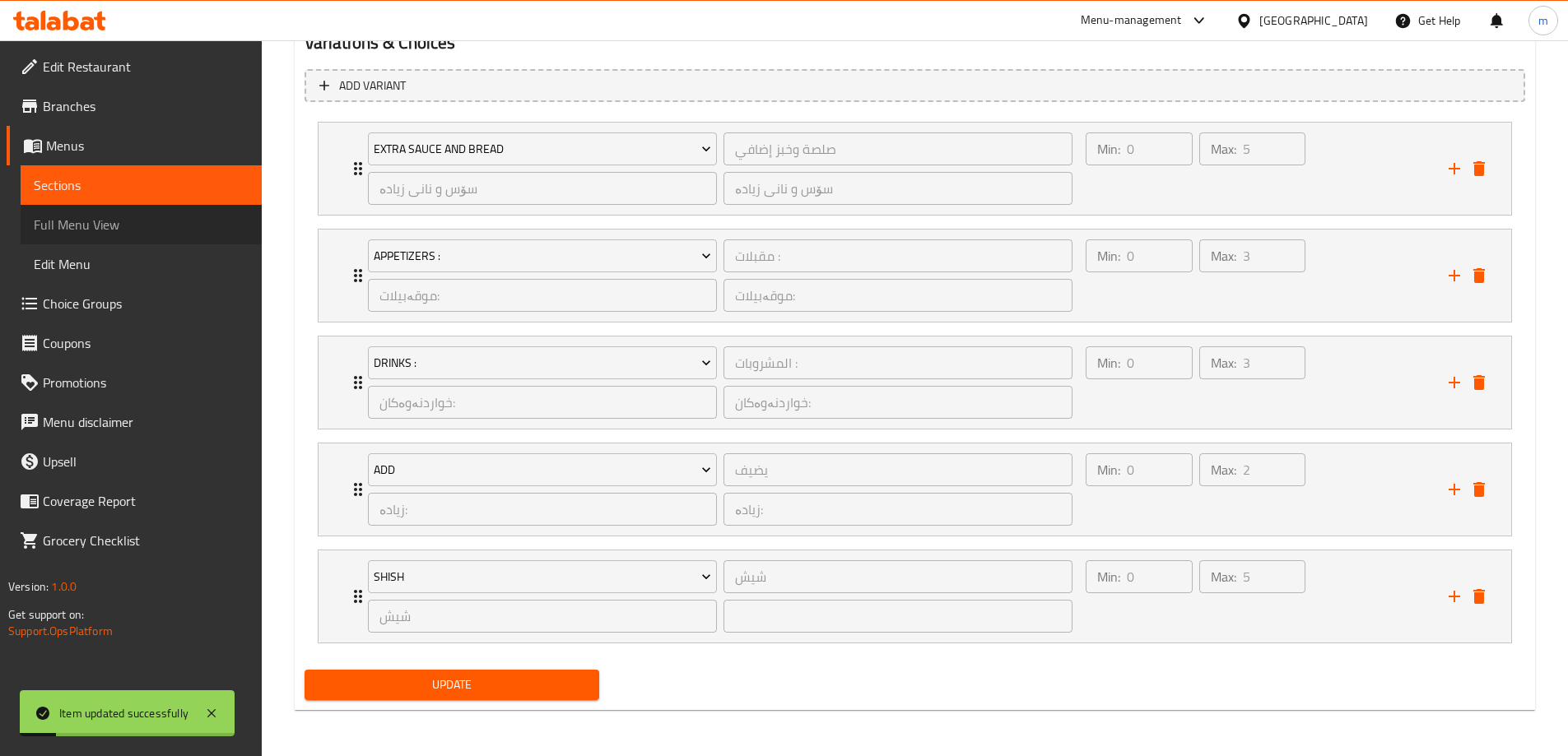
click at [94, 229] on span "Full Menu View" at bounding box center [141, 225] width 215 height 20
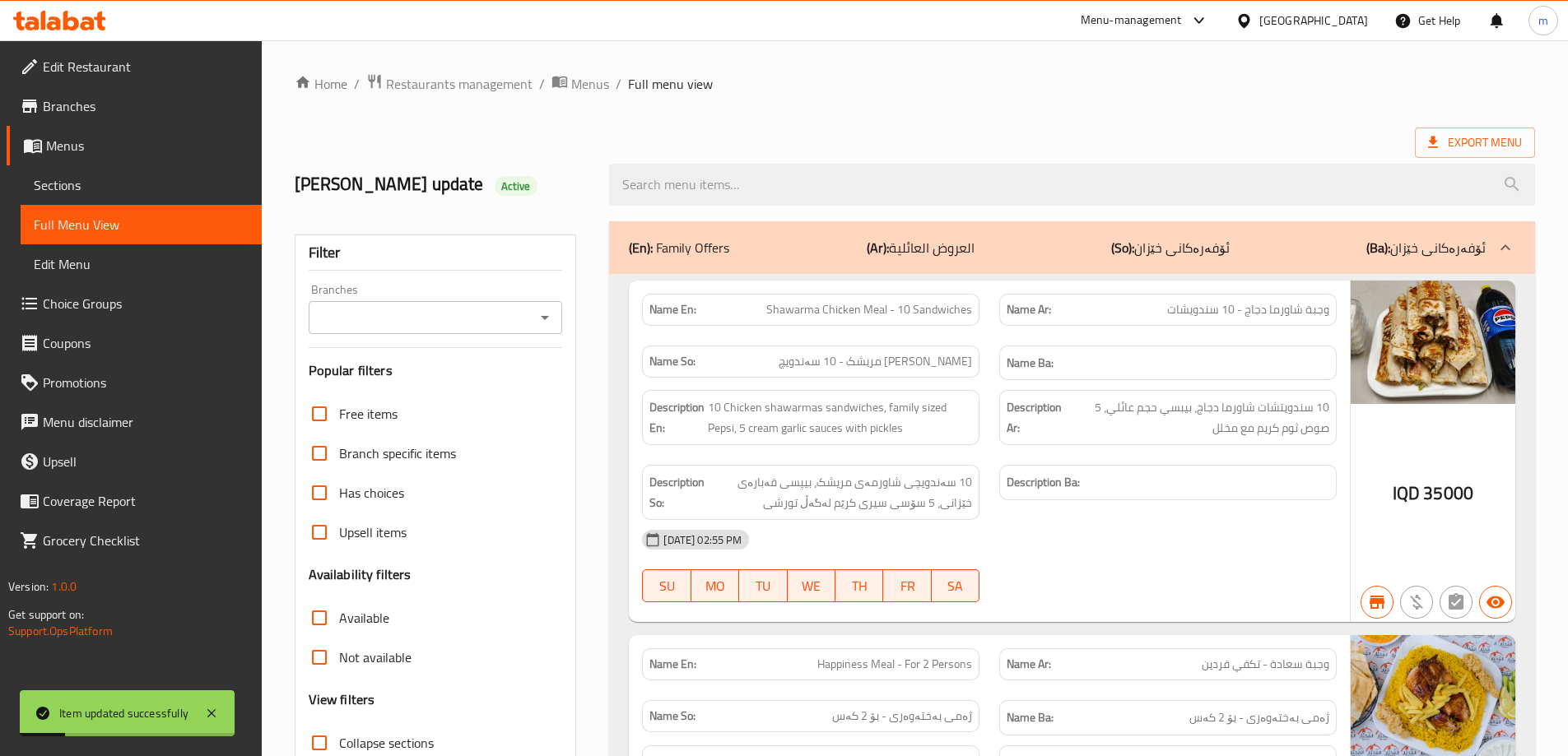
click at [709, 186] on input "search" at bounding box center [1072, 184] width 926 height 42
paste input "Chicken Tikka - Kilo"
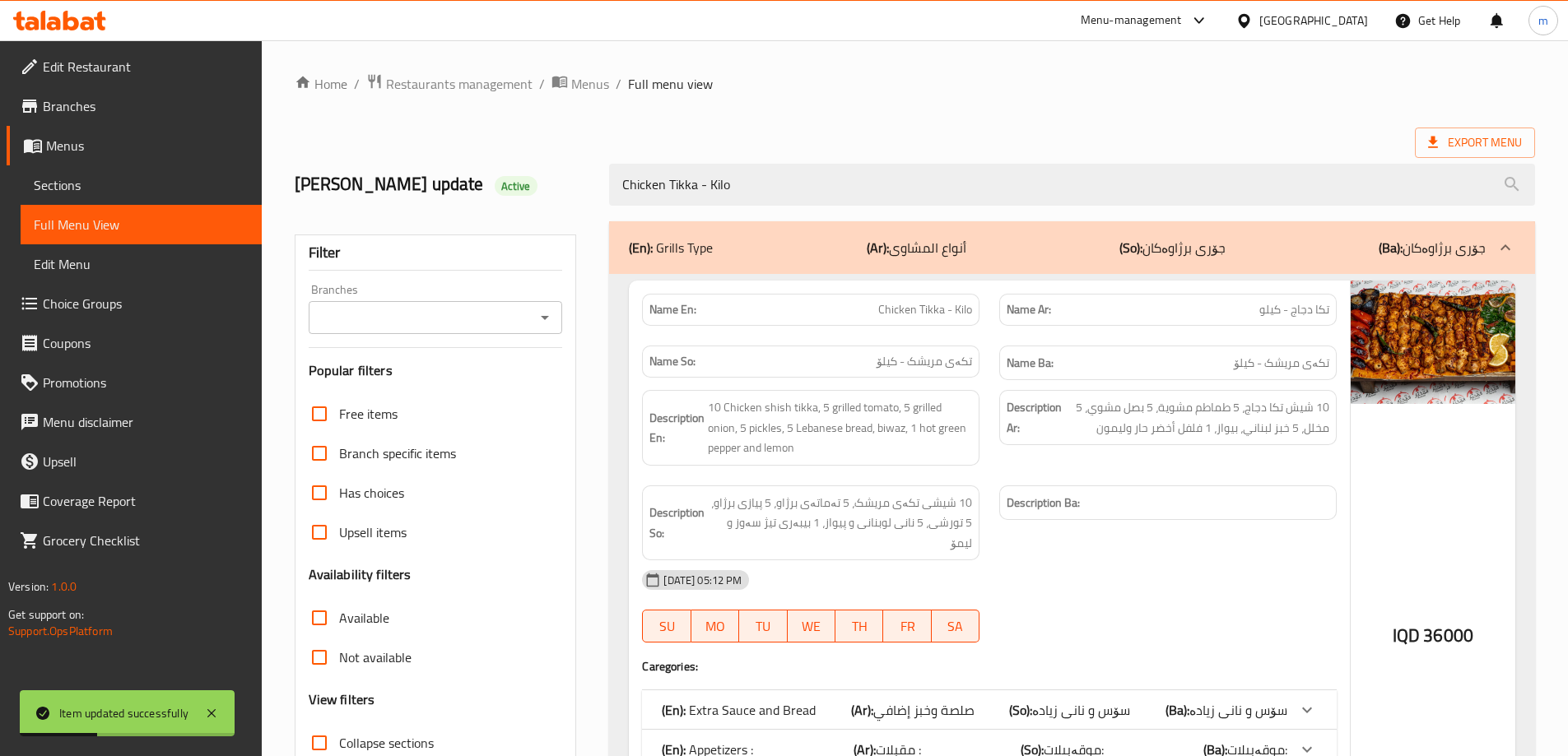
click at [542, 320] on icon "Open" at bounding box center [545, 318] width 20 height 20
type input "Chicken Tikka - Kilo"
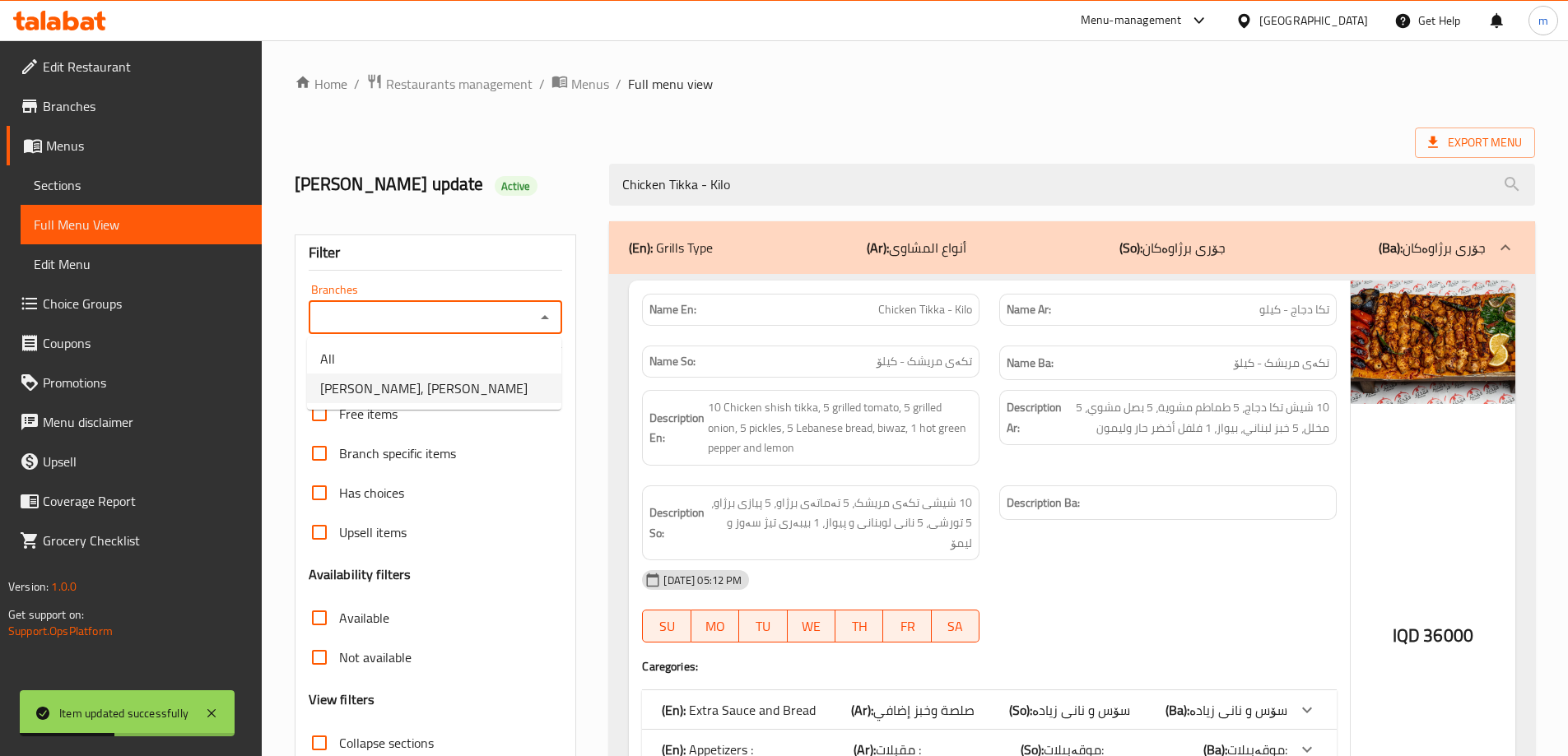
click at [401, 387] on span "Dhaif Almukhtar, Bakhtiary" at bounding box center [424, 389] width 207 height 20
type input "Dhaif Almukhtar, Bakhtiary"
click at [497, 229] on div "Filter Branches Dhaif Almukhtar, Bakhtiary Branches Popular filters Free items …" at bounding box center [442, 581] width 315 height 739
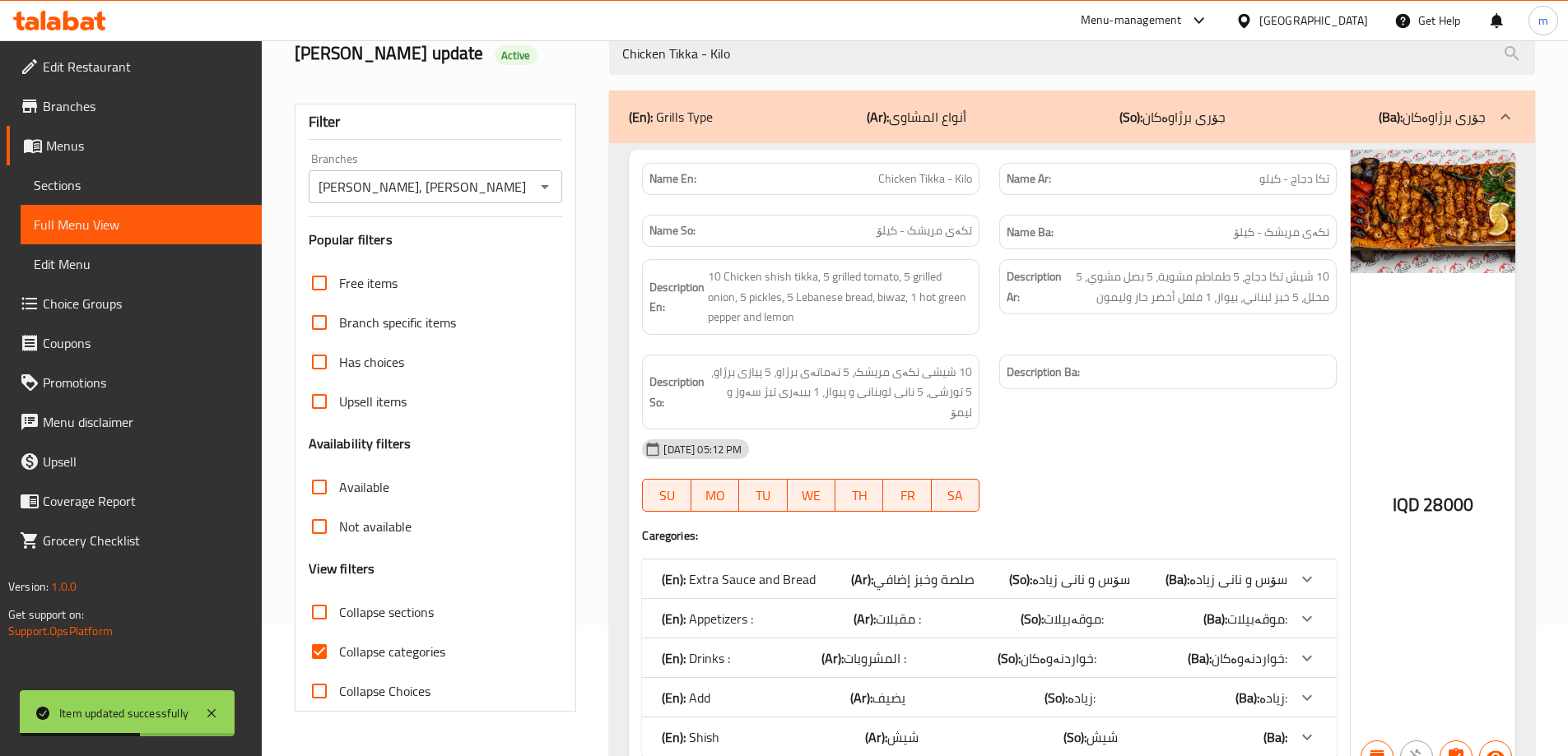
scroll to position [196, 0]
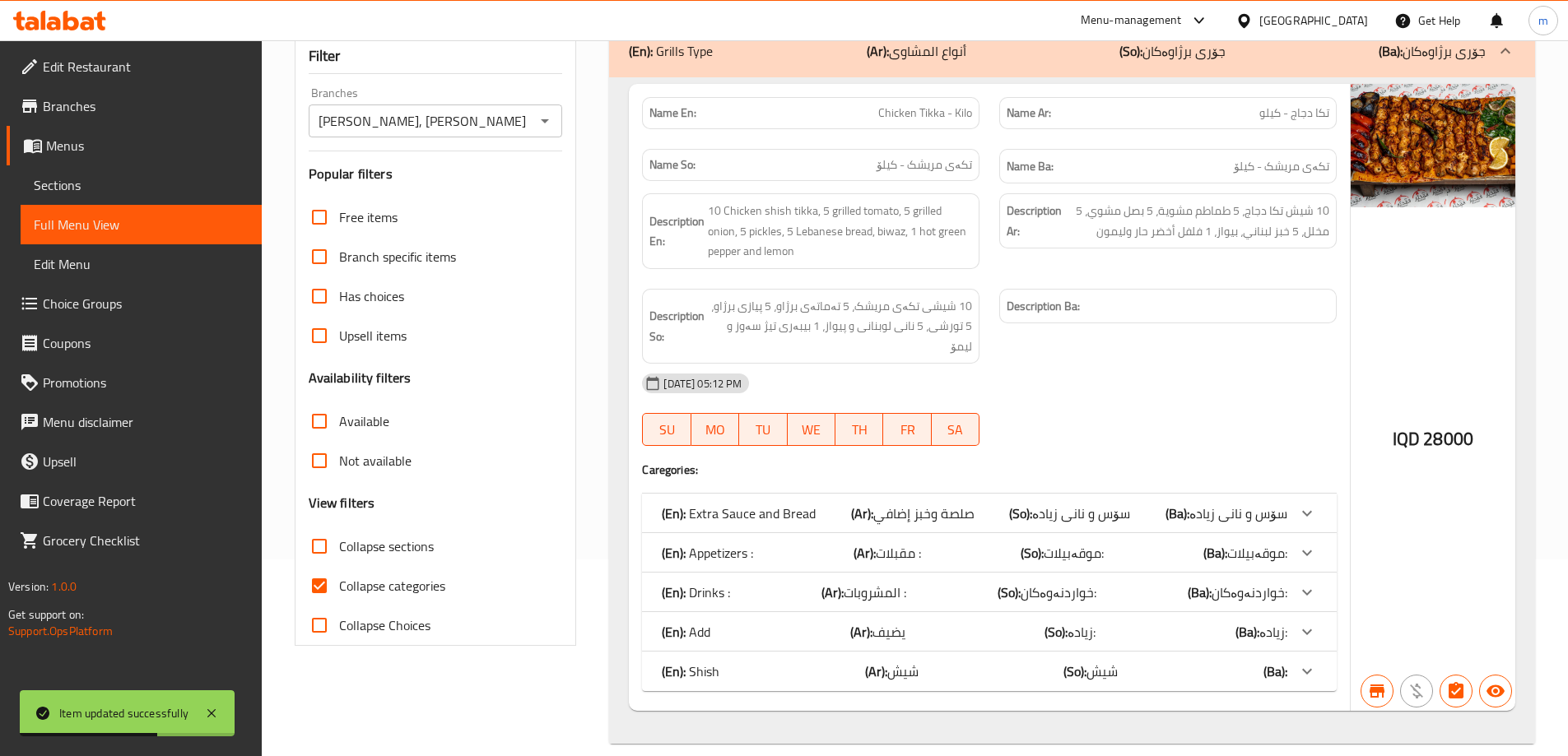
click at [399, 583] on span "Collapse categories" at bounding box center [392, 586] width 106 height 20
click at [339, 583] on input "Collapse categories" at bounding box center [319, 585] width 39 height 39
checkbox input "false"
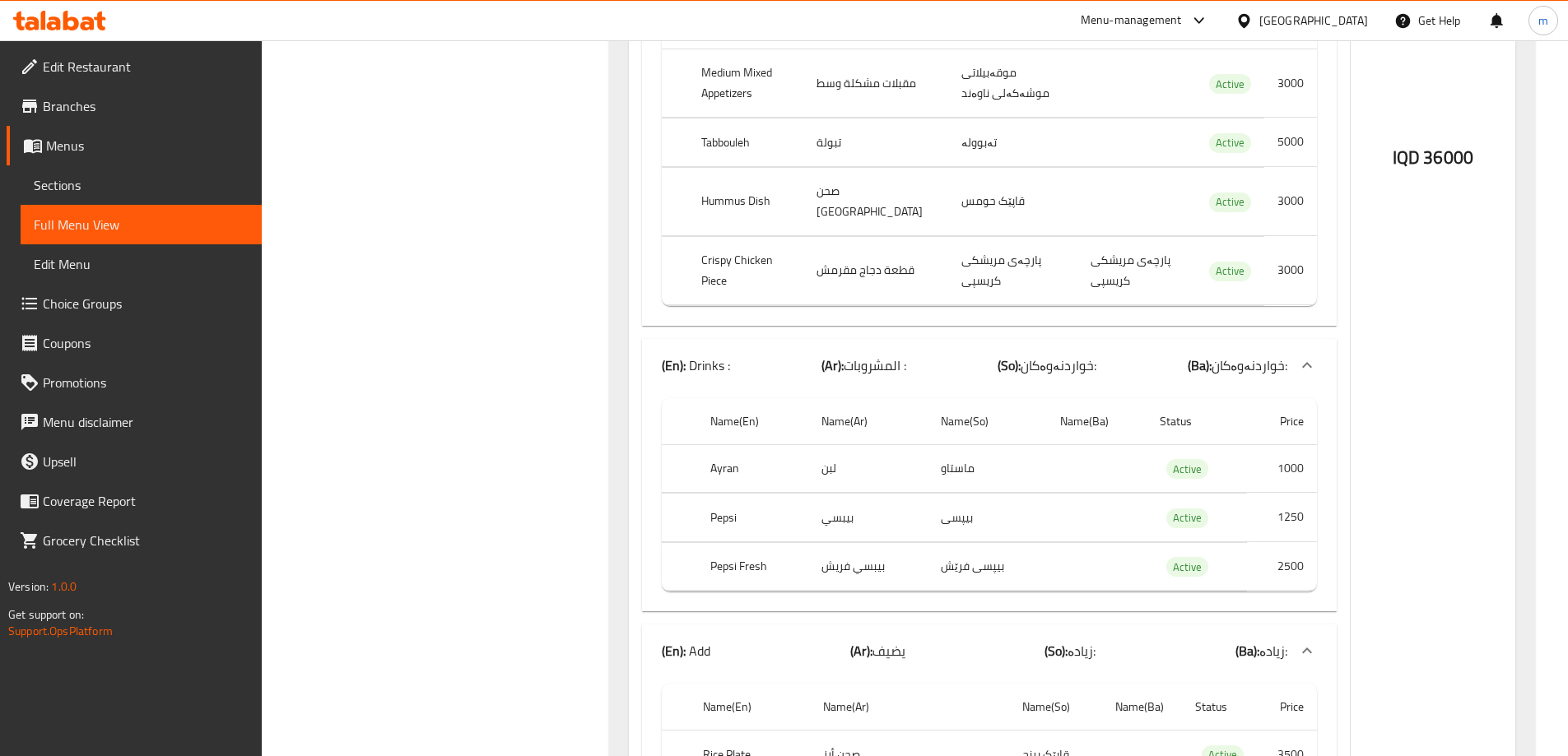
scroll to position [1054, 0]
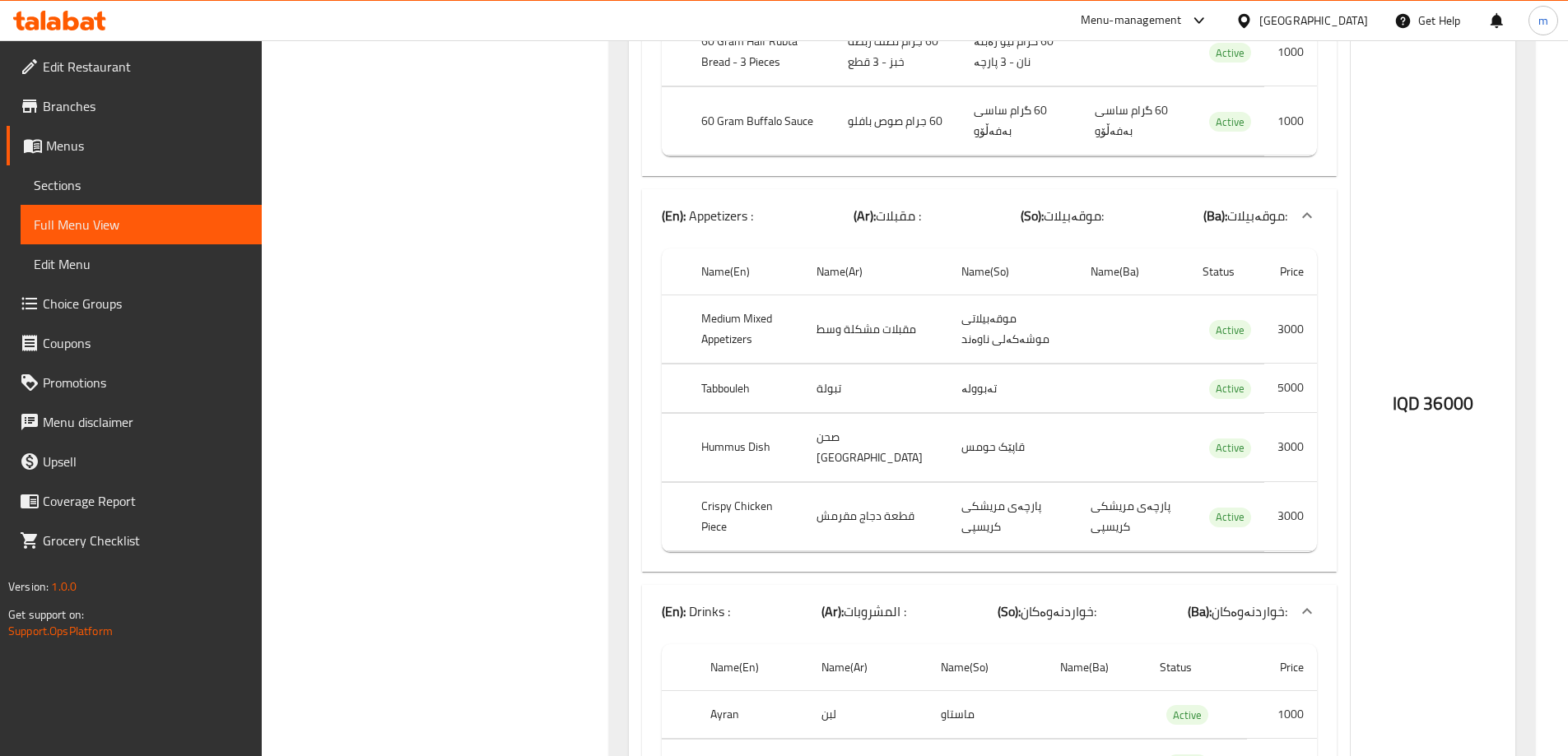
click at [69, 16] on icon at bounding box center [59, 21] width 93 height 20
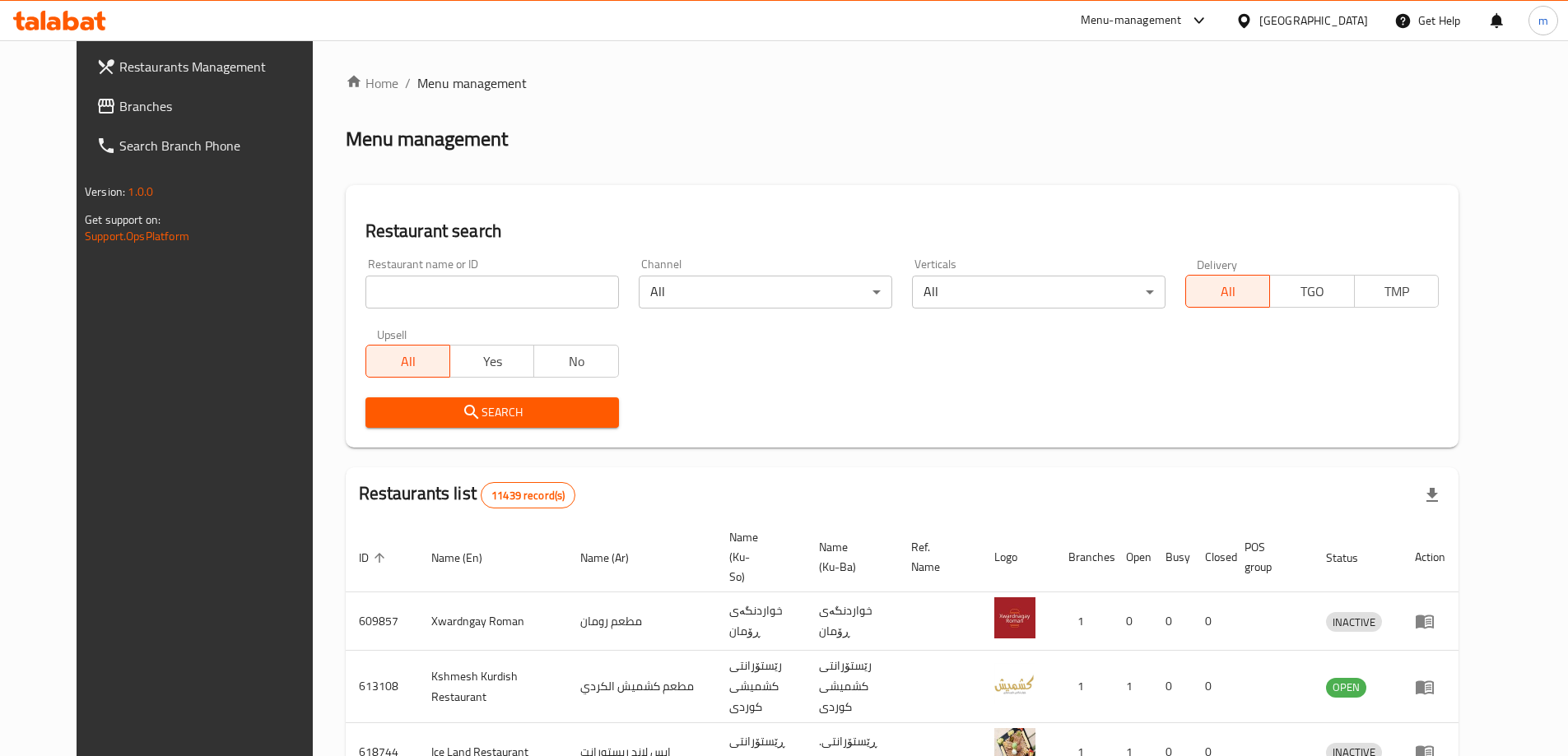
click at [498, 268] on div "Restaurant name or ID Restaurant name or ID" at bounding box center [492, 283] width 254 height 50
click at [495, 273] on div "Restaurant name or ID Restaurant name or ID" at bounding box center [492, 283] width 254 height 50
click at [488, 287] on input "search" at bounding box center [492, 292] width 254 height 33
paste input "742122"
type input "742122"
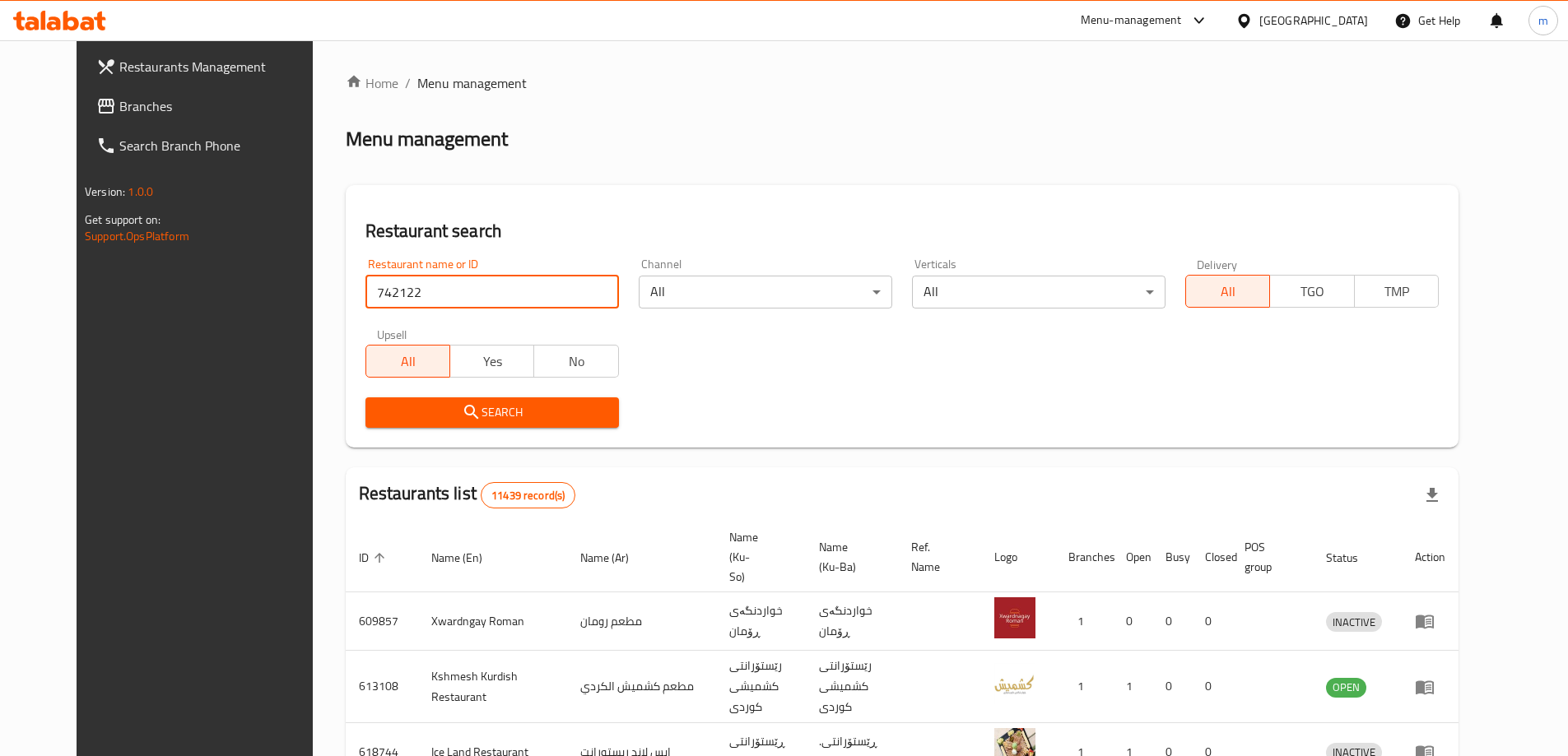
click at [120, 105] on span "Branches" at bounding box center [222, 106] width 205 height 20
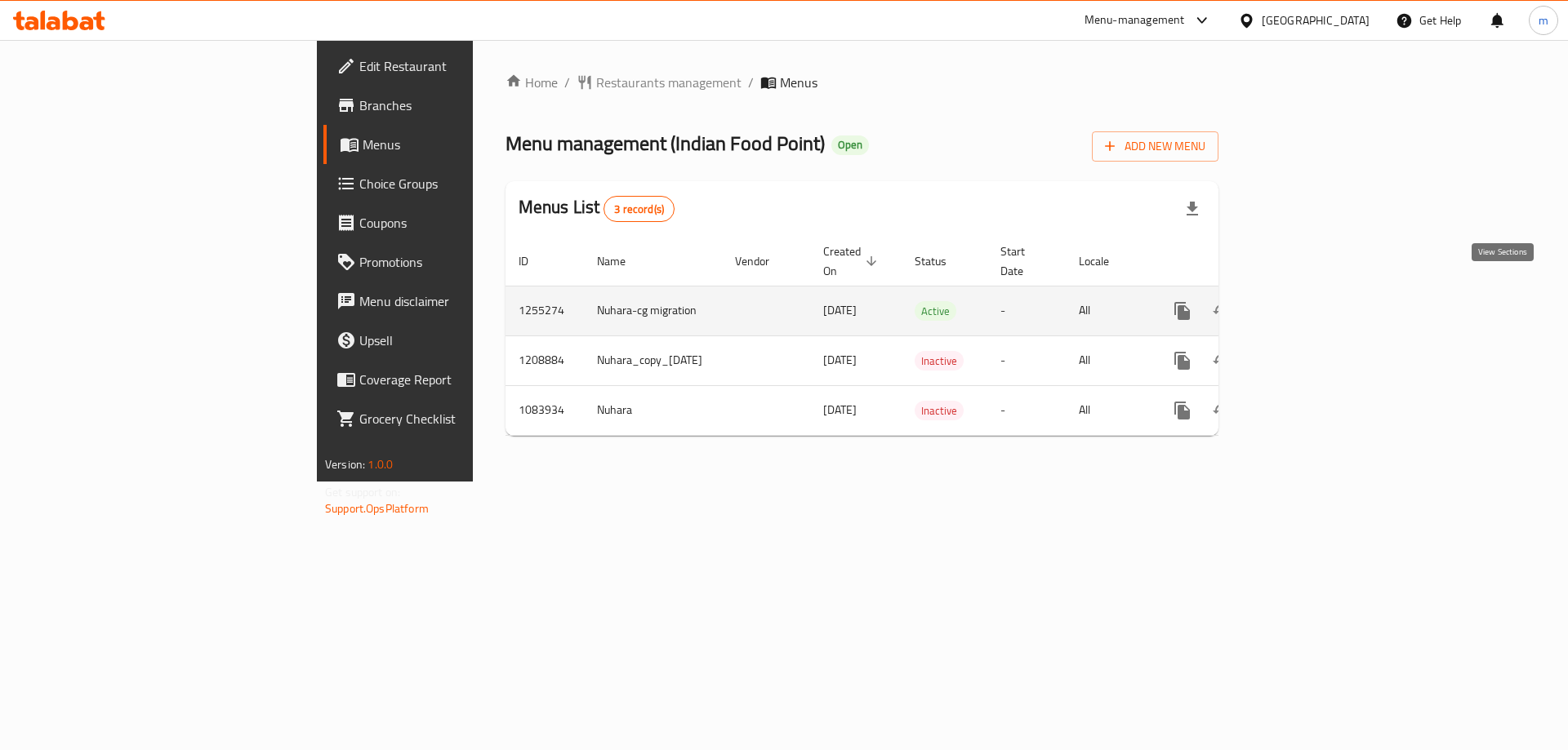
click at [1310, 302] on icon "enhanced table" at bounding box center [1301, 312] width 20 height 20
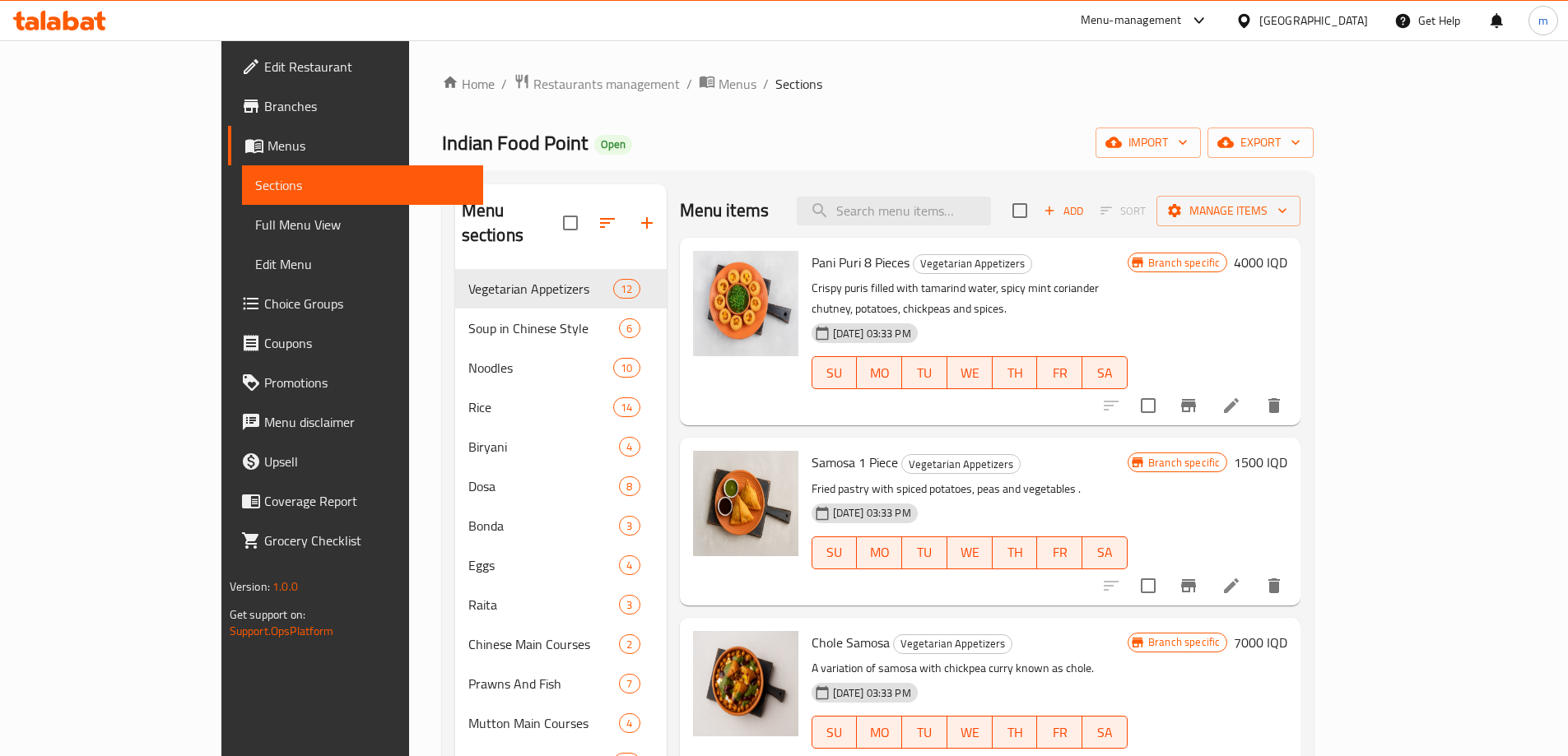
click at [255, 223] on span "Full Menu View" at bounding box center [362, 225] width 215 height 20
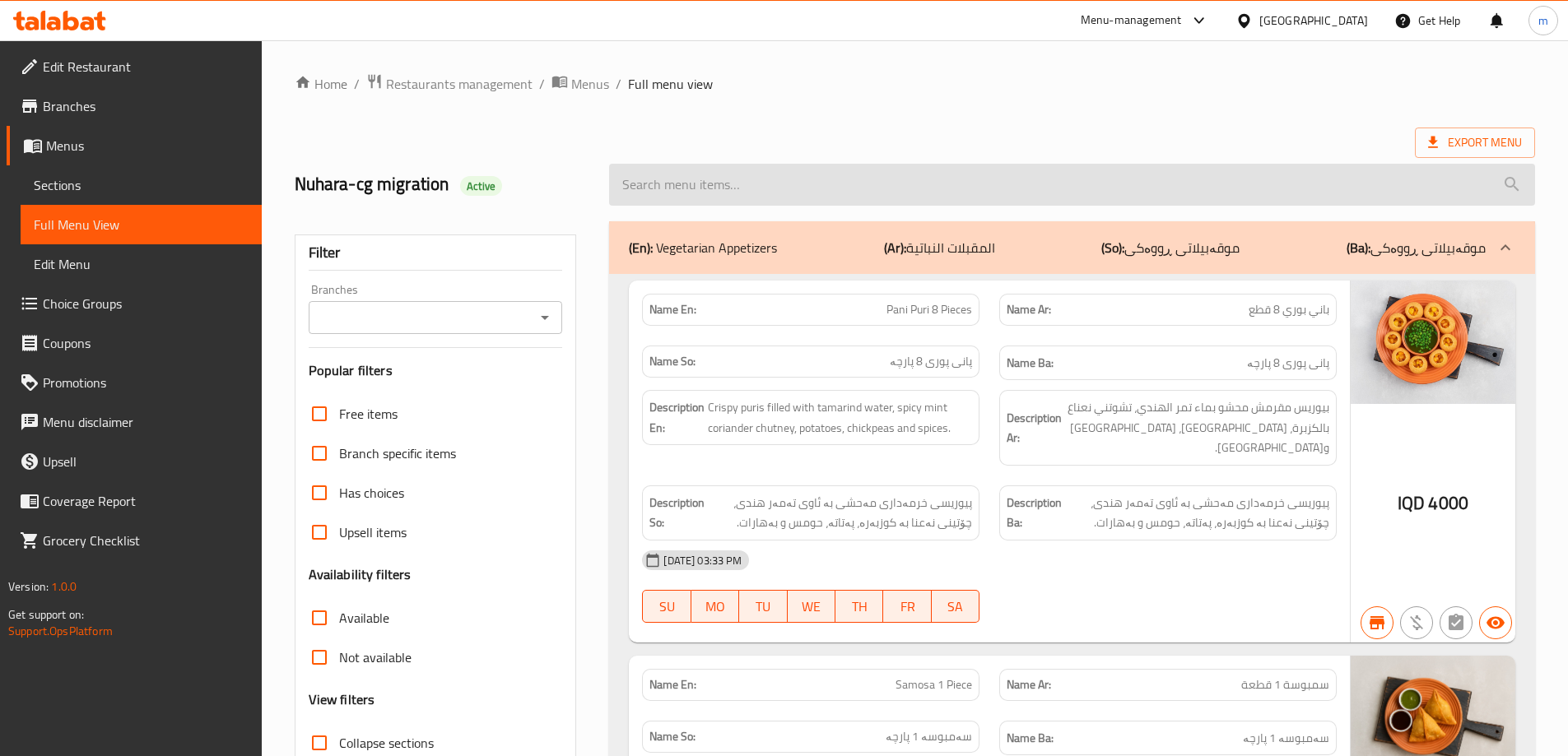
click at [719, 200] on input "search" at bounding box center [1072, 184] width 926 height 42
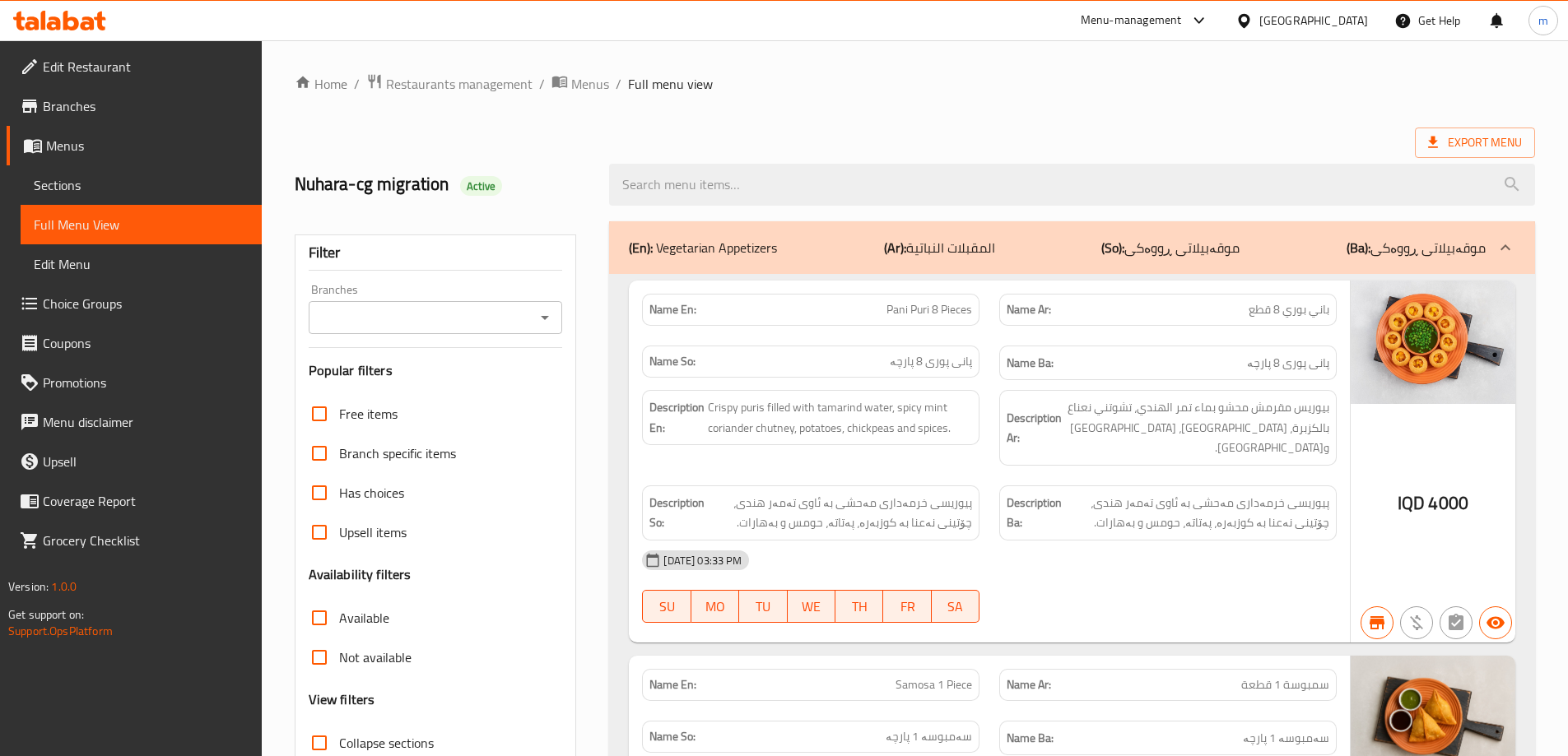
paste input "Chicken Biryani"
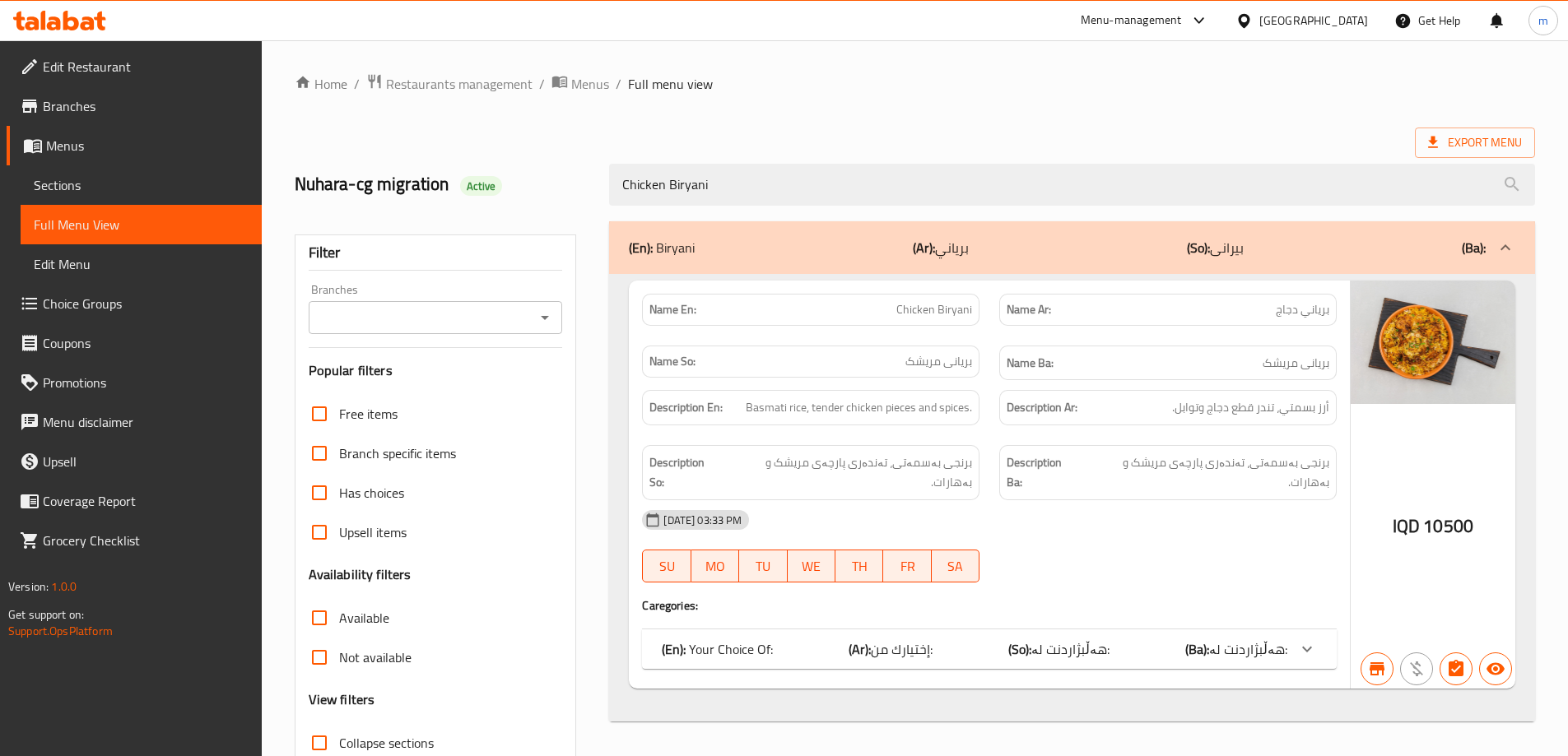
type input "Chicken Biryani"
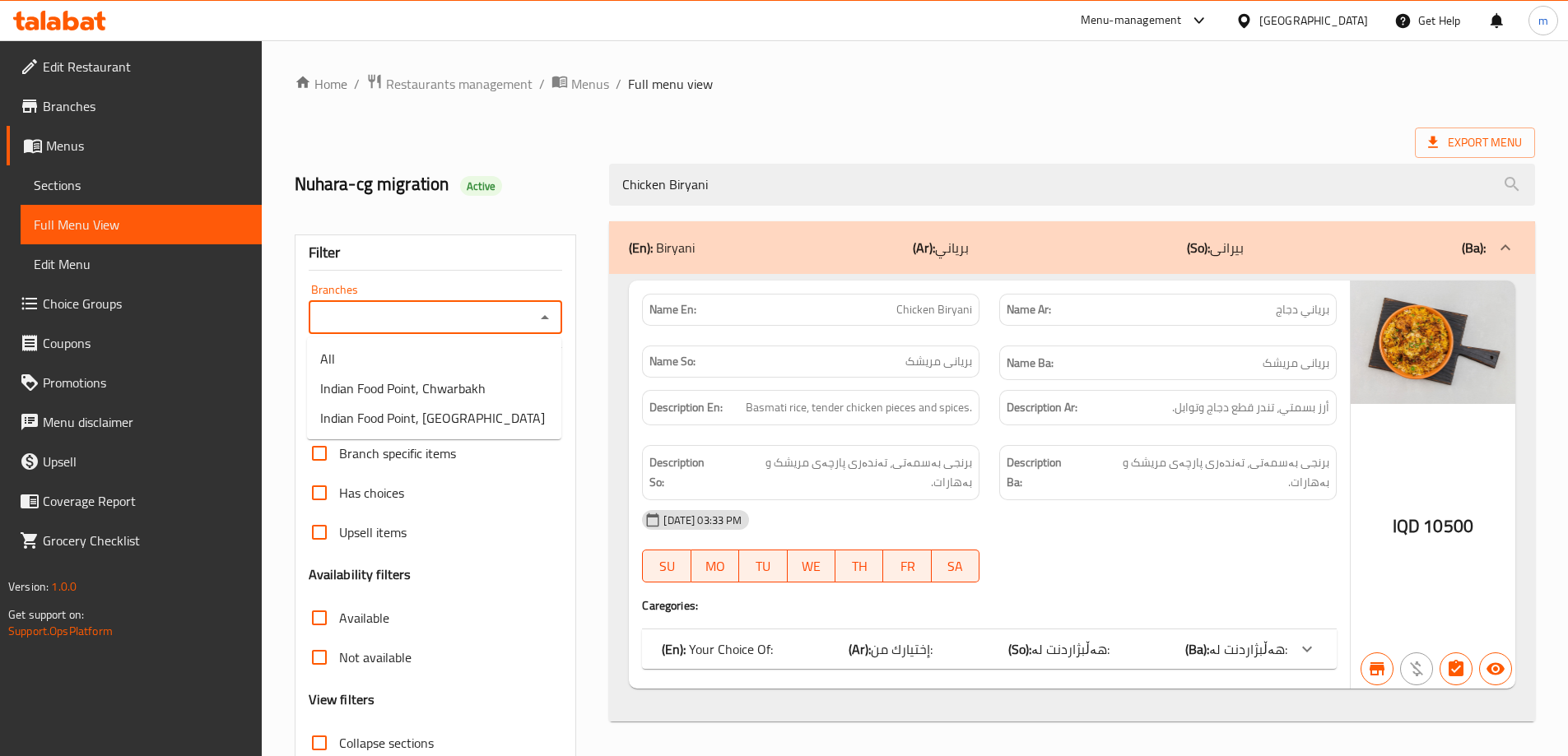
click at [521, 310] on input "Branches" at bounding box center [422, 317] width 217 height 23
click at [458, 322] on input "Branches" at bounding box center [422, 317] width 217 height 23
click at [350, 415] on span "Indian Food Point, [GEOGRAPHIC_DATA]" at bounding box center [433, 418] width 225 height 20
type input "Indian Food Point, [GEOGRAPHIC_DATA]"
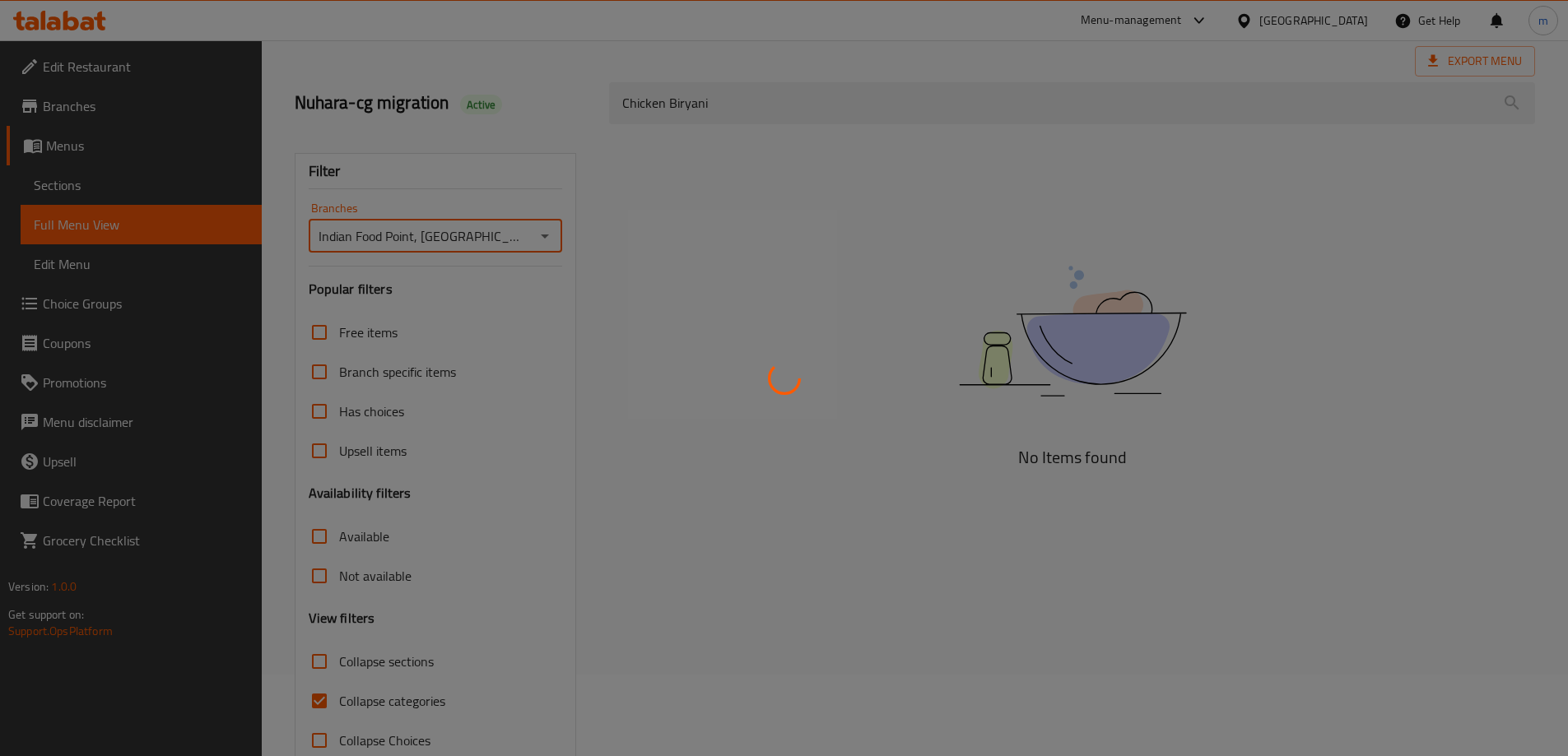
scroll to position [120, 0]
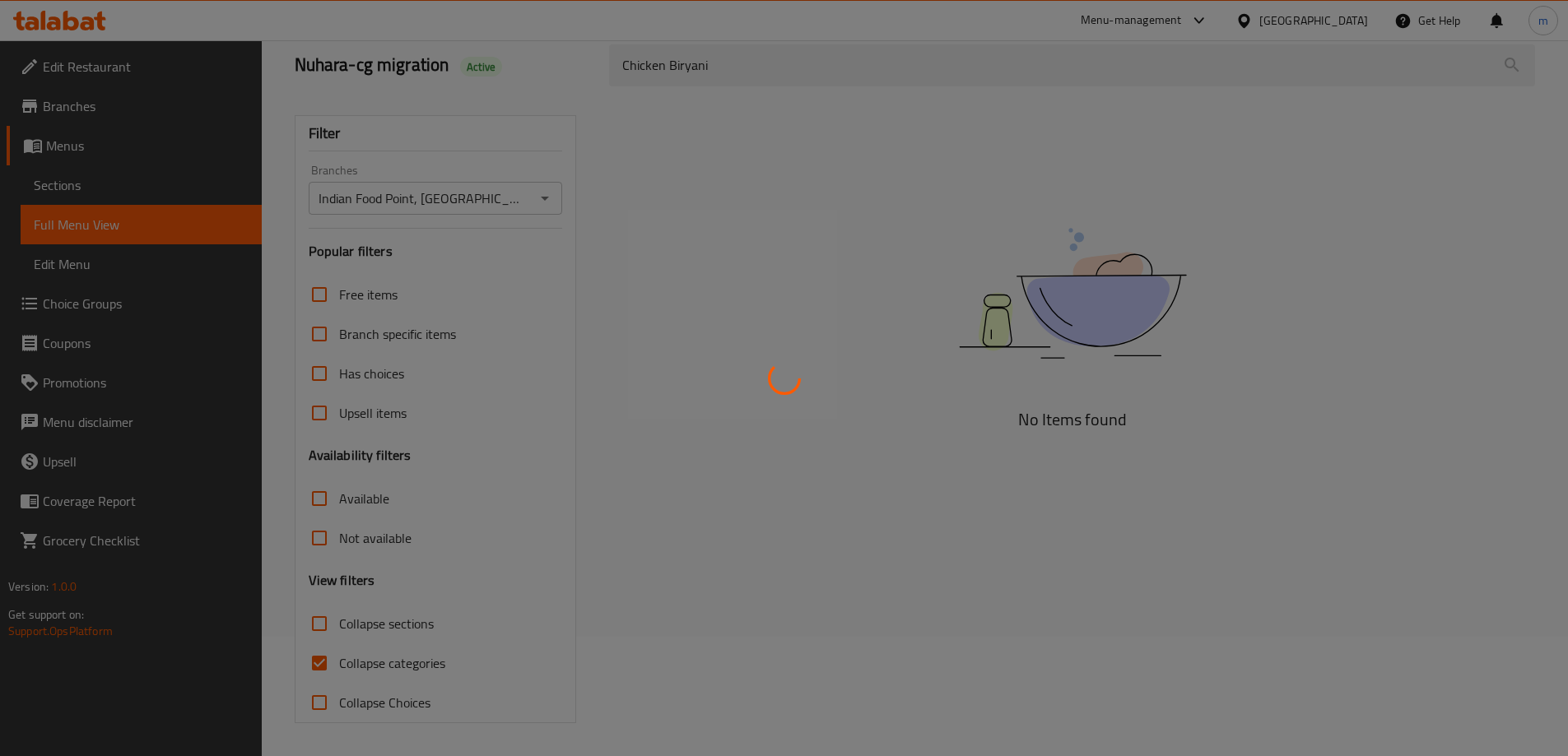
click at [328, 667] on div at bounding box center [784, 378] width 1568 height 756
click at [323, 668] on div at bounding box center [784, 378] width 1568 height 756
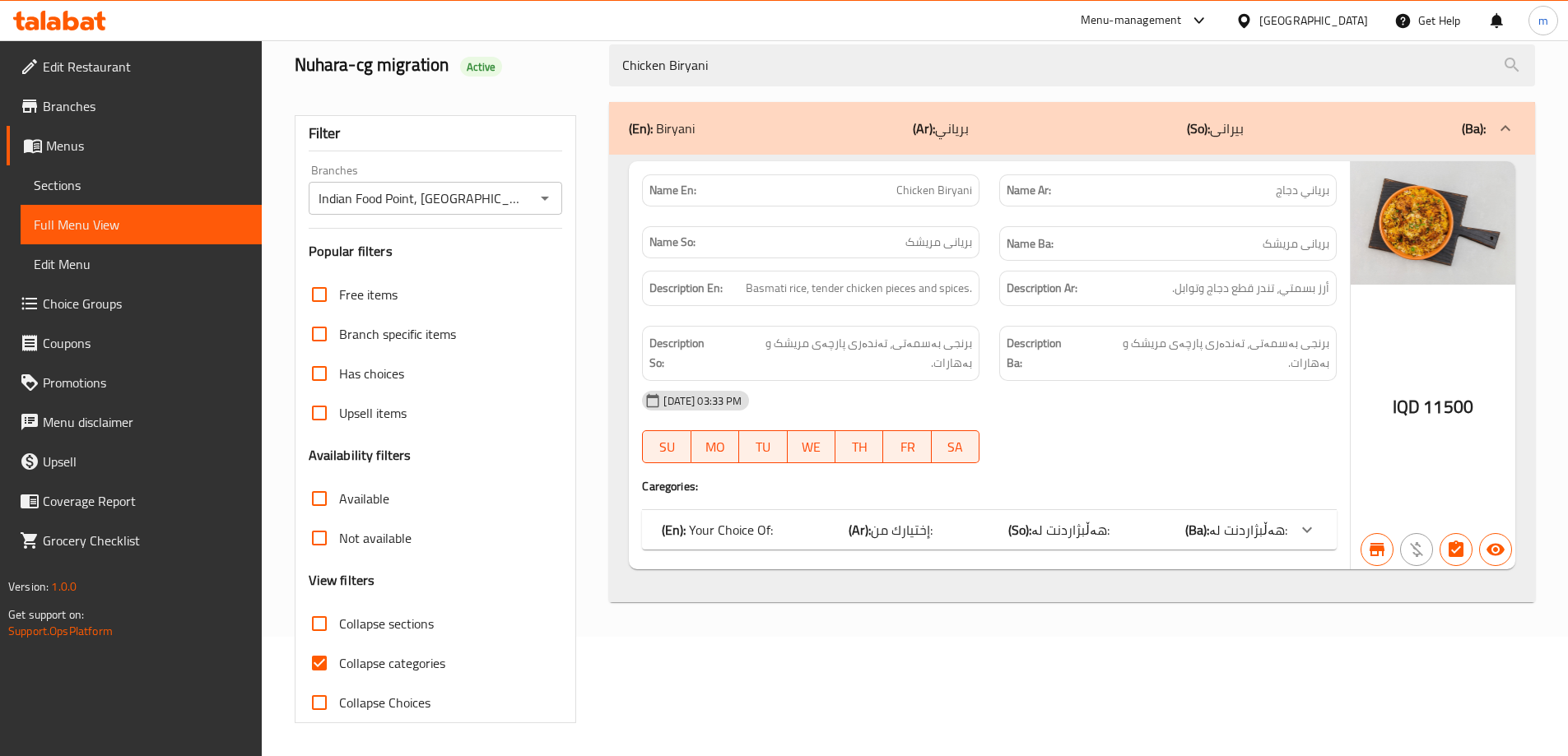
click at [326, 657] on input "Collapse categories" at bounding box center [319, 663] width 39 height 39
checkbox input "false"
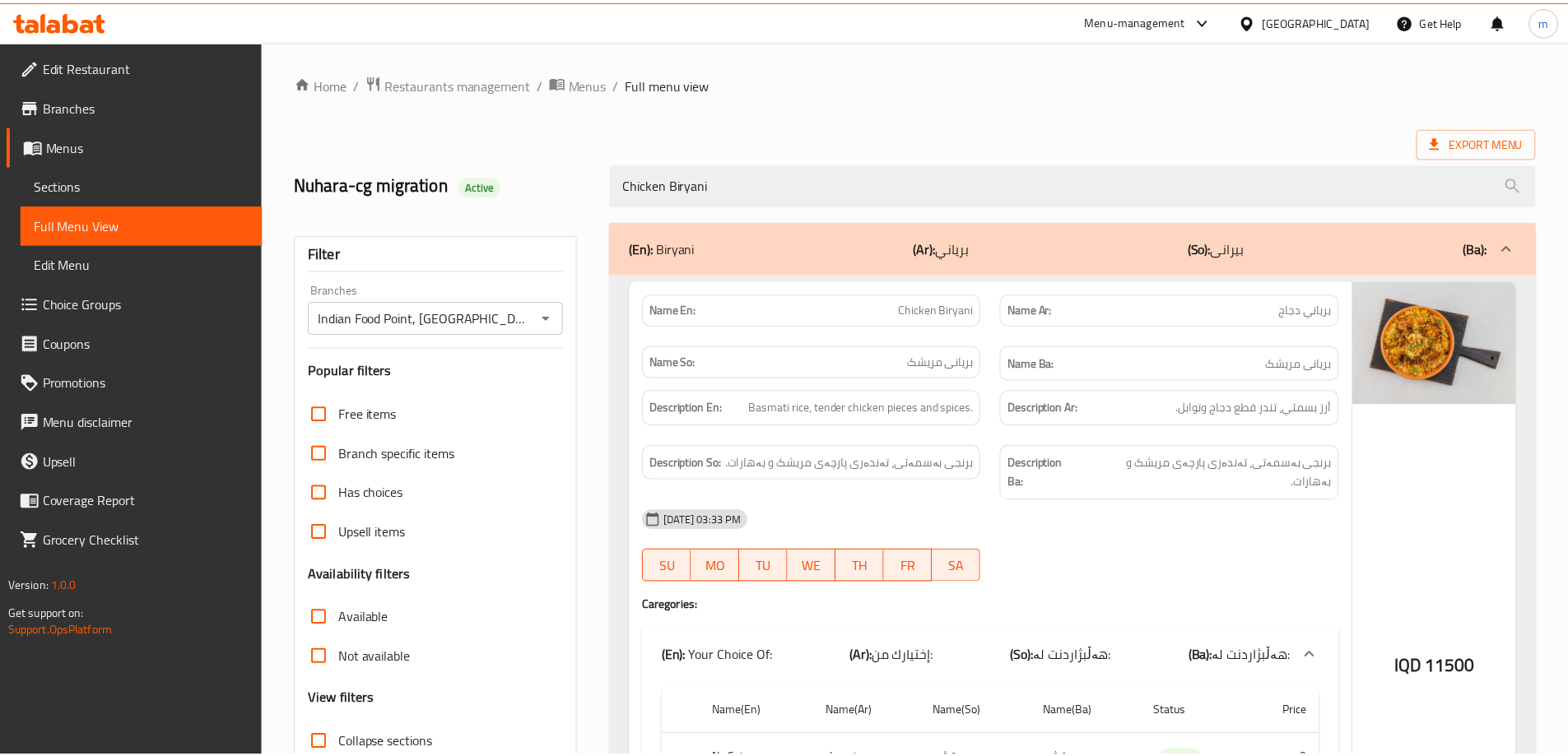
scroll to position [261, 0]
